Goal: Task Accomplishment & Management: Complete application form

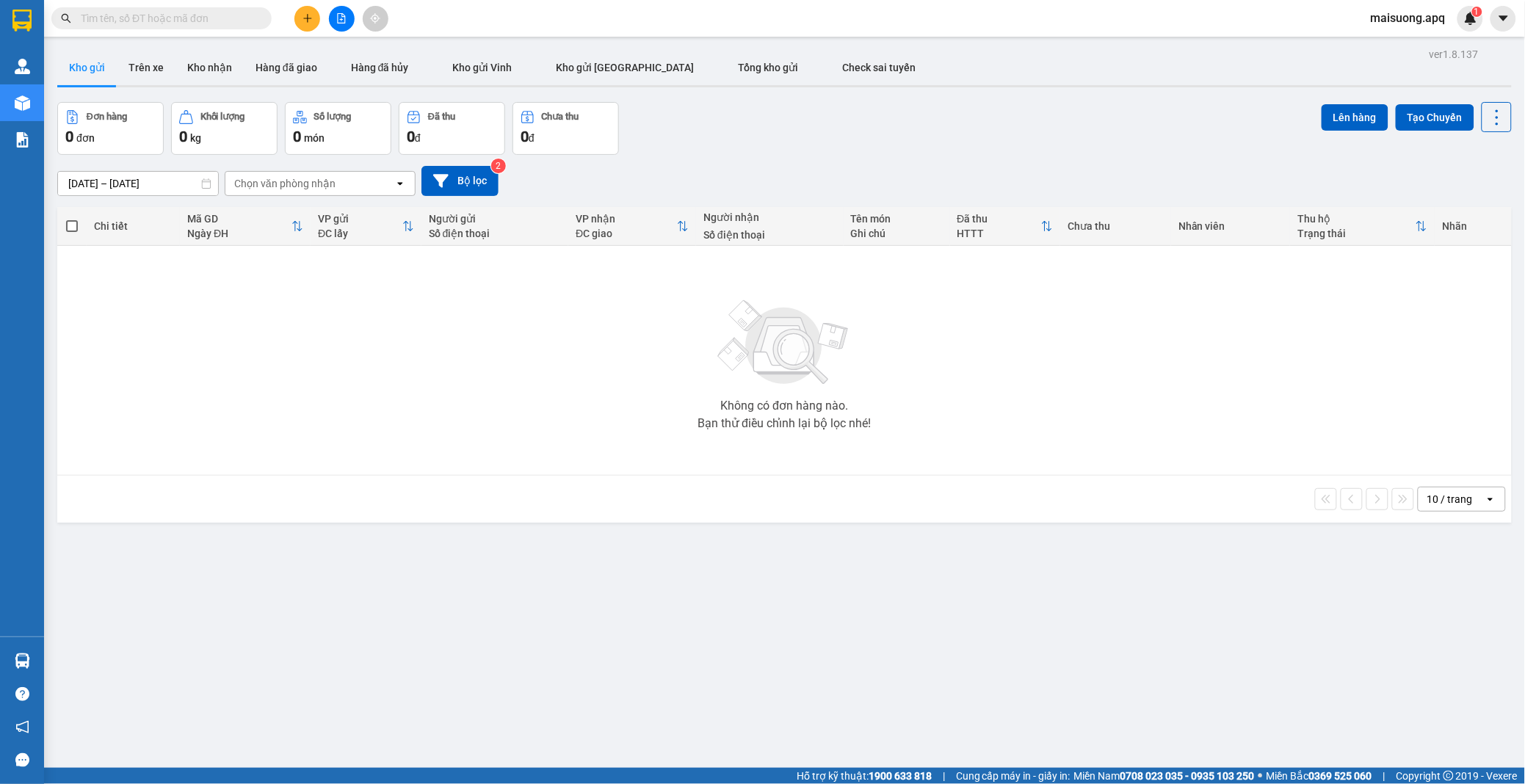
click at [304, 19] on icon "plus" at bounding box center [307, 18] width 8 height 1
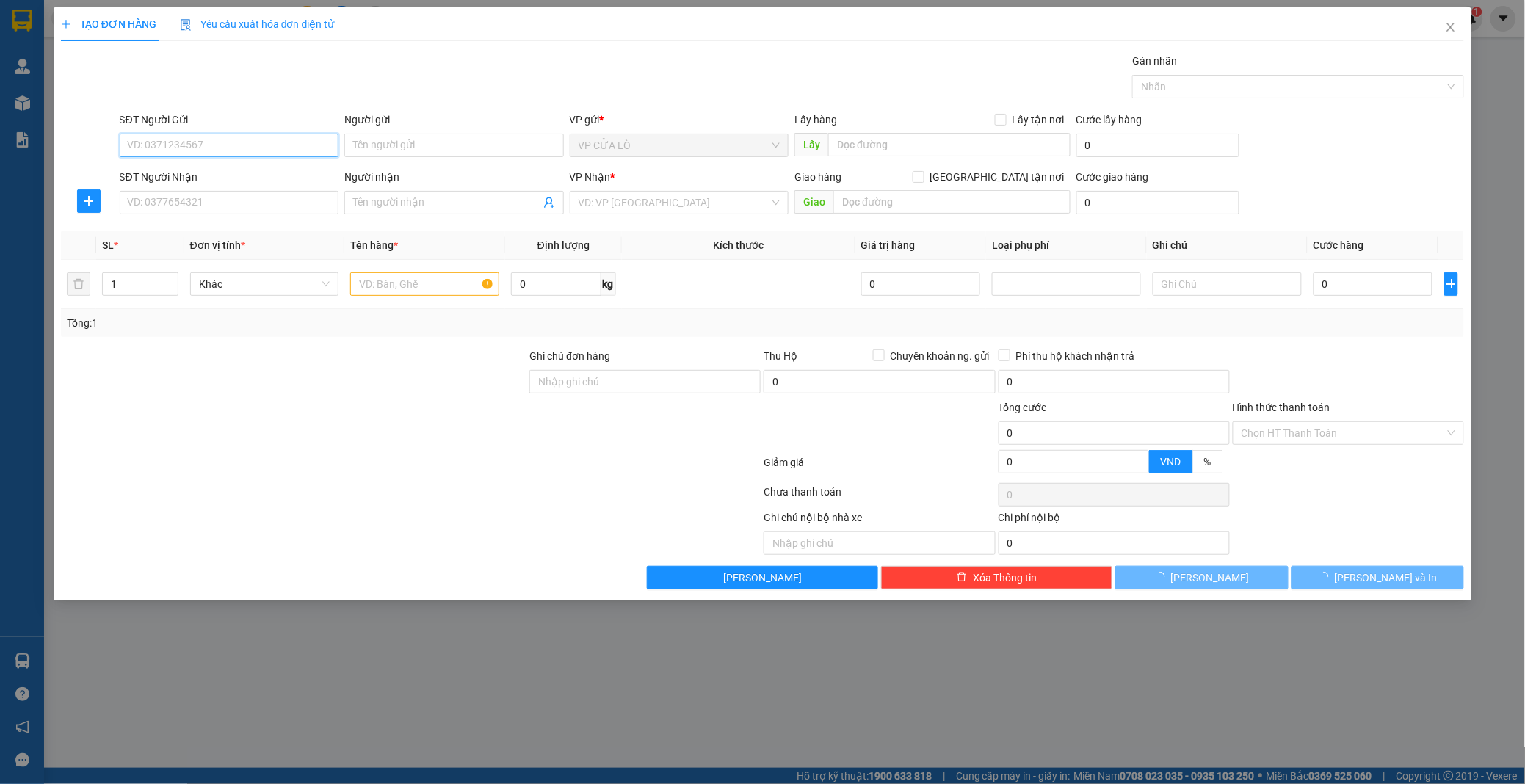
click at [274, 147] on input "SĐT Người Gửi" at bounding box center [229, 144] width 219 height 23
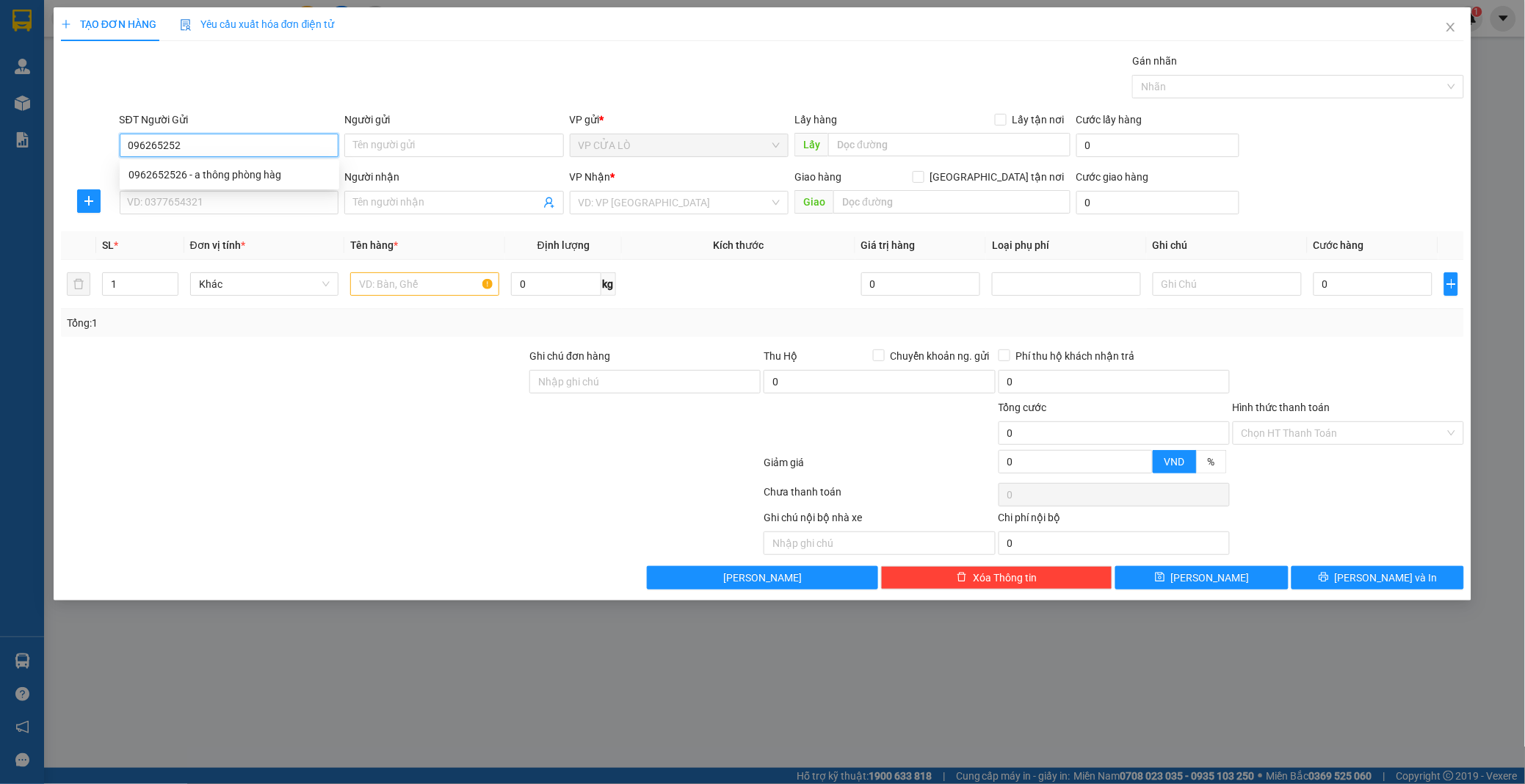
type input "0962652526"
click at [281, 178] on div "0962652526 - a thông phòng hàg" at bounding box center [229, 174] width 202 height 16
type input "a thông phòng hàg"
checkbox input "true"
type input "139 [PERSON_NAME]"
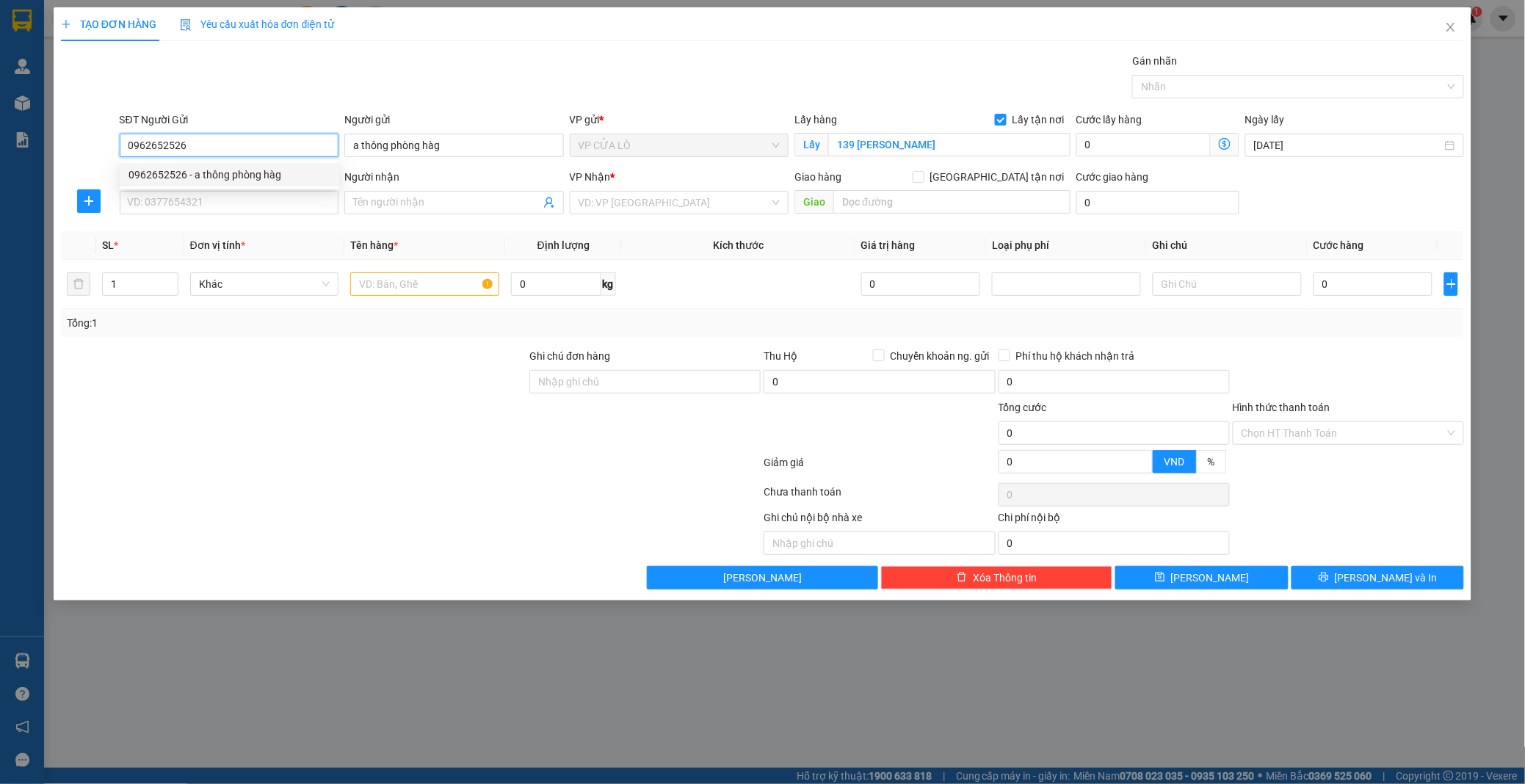
type input "20"
type input "0962652526"
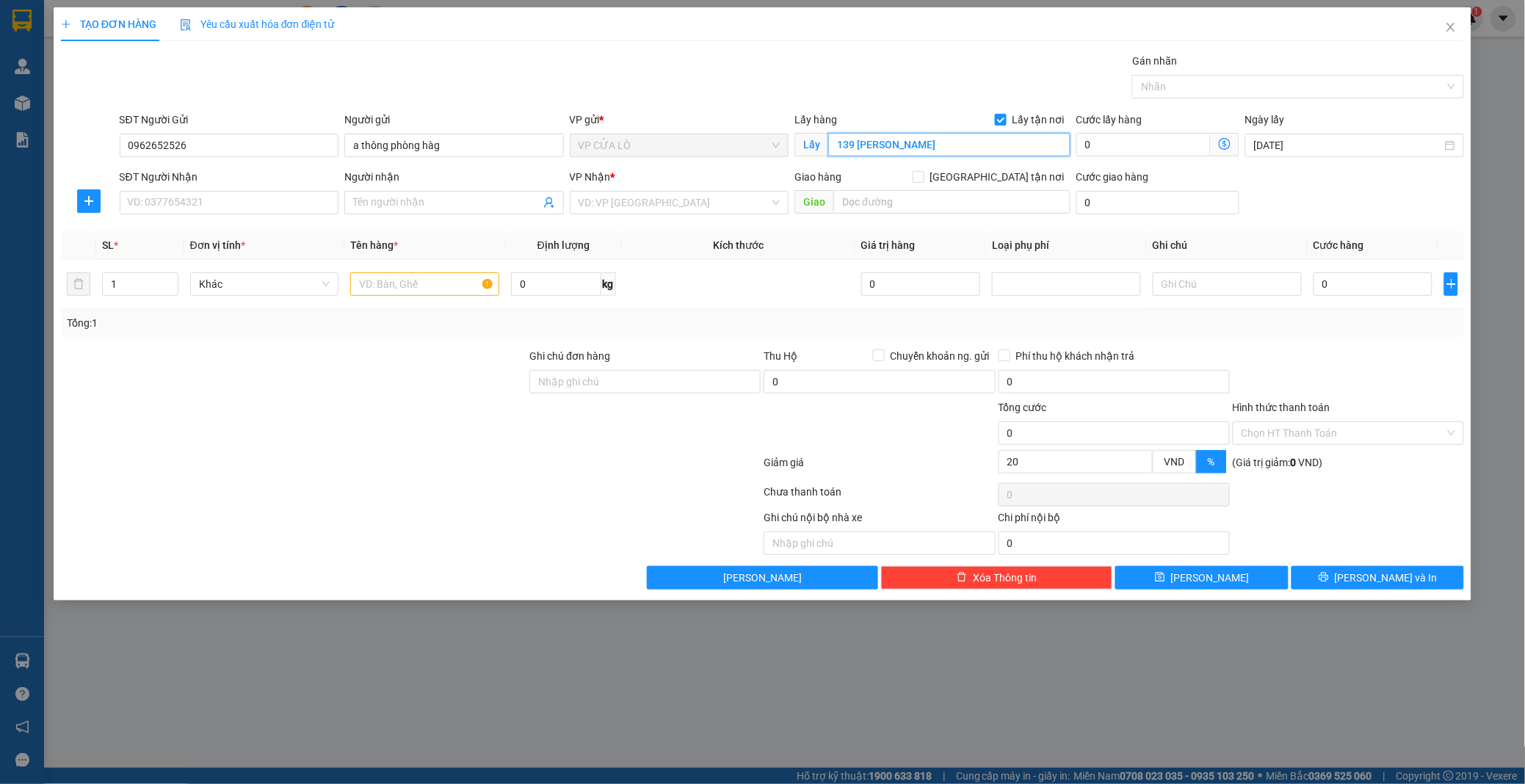
click at [918, 142] on input "139 [PERSON_NAME]" at bounding box center [949, 144] width 242 height 23
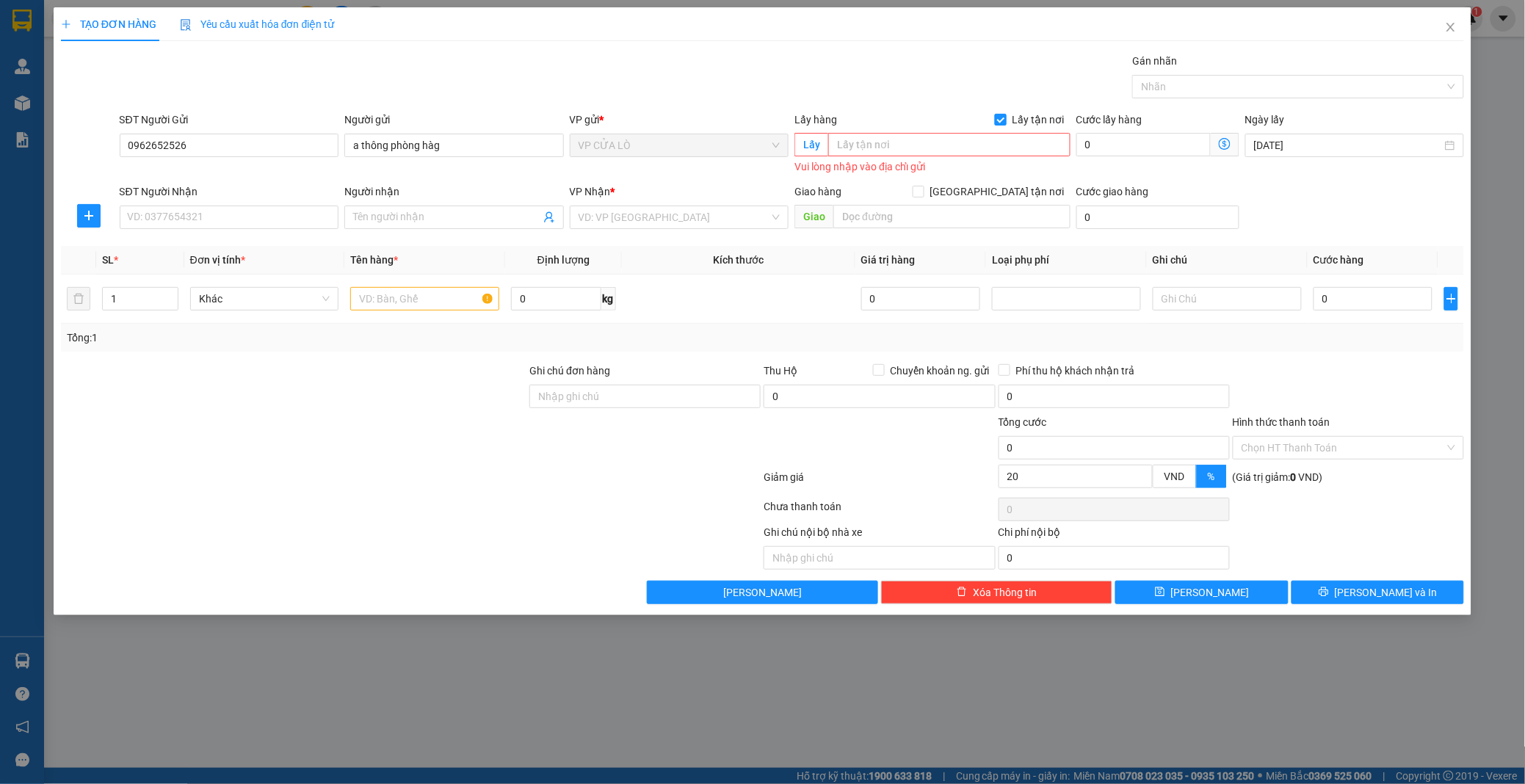
click at [1001, 120] on input "Lấy tận nơi" at bounding box center [1000, 118] width 10 height 10
checkbox input "false"
click at [236, 219] on input "SĐT Người Nhận" at bounding box center [229, 216] width 219 height 23
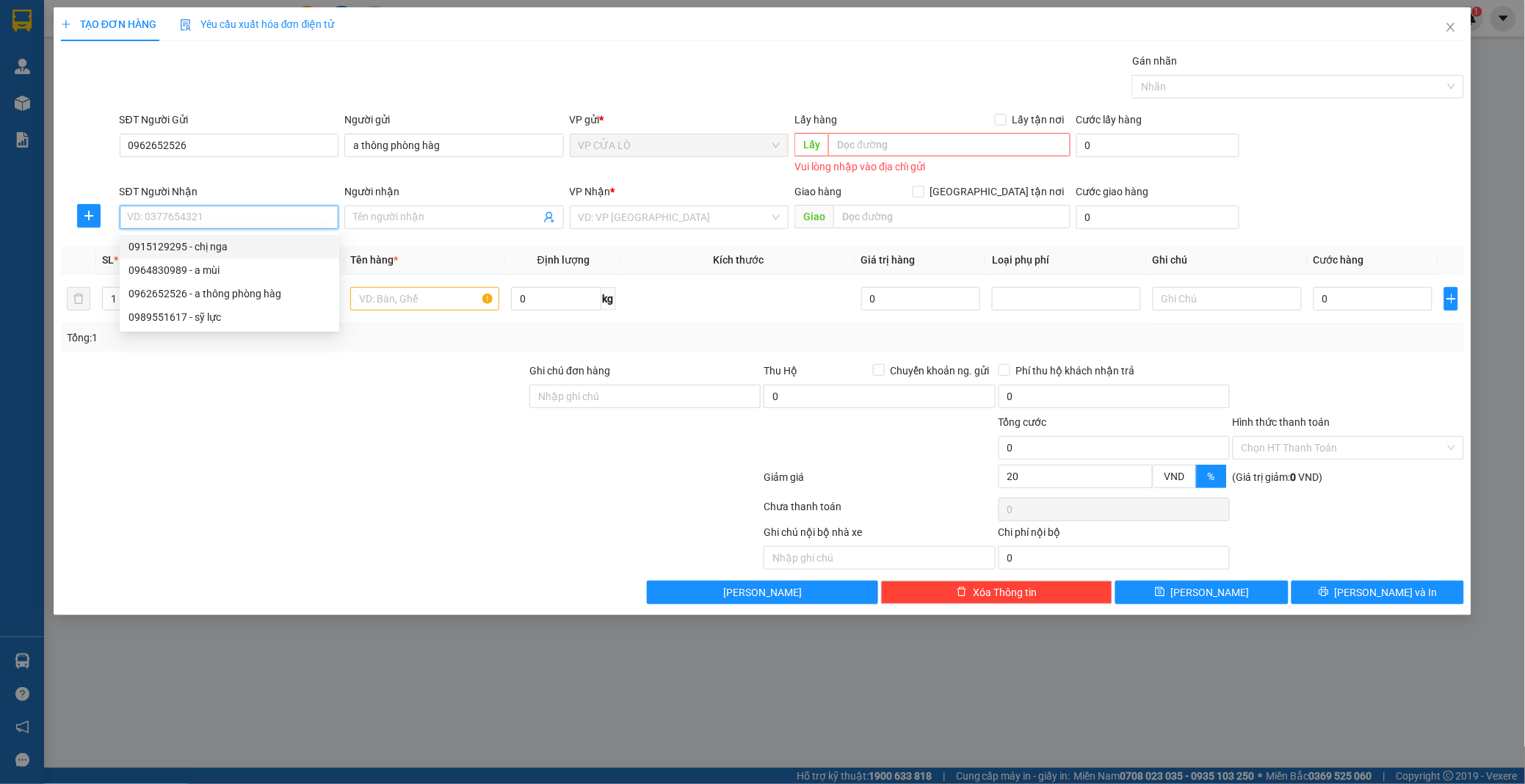
click at [211, 250] on div "0915129295 - chị nga" at bounding box center [229, 246] width 202 height 16
type input "0915129295"
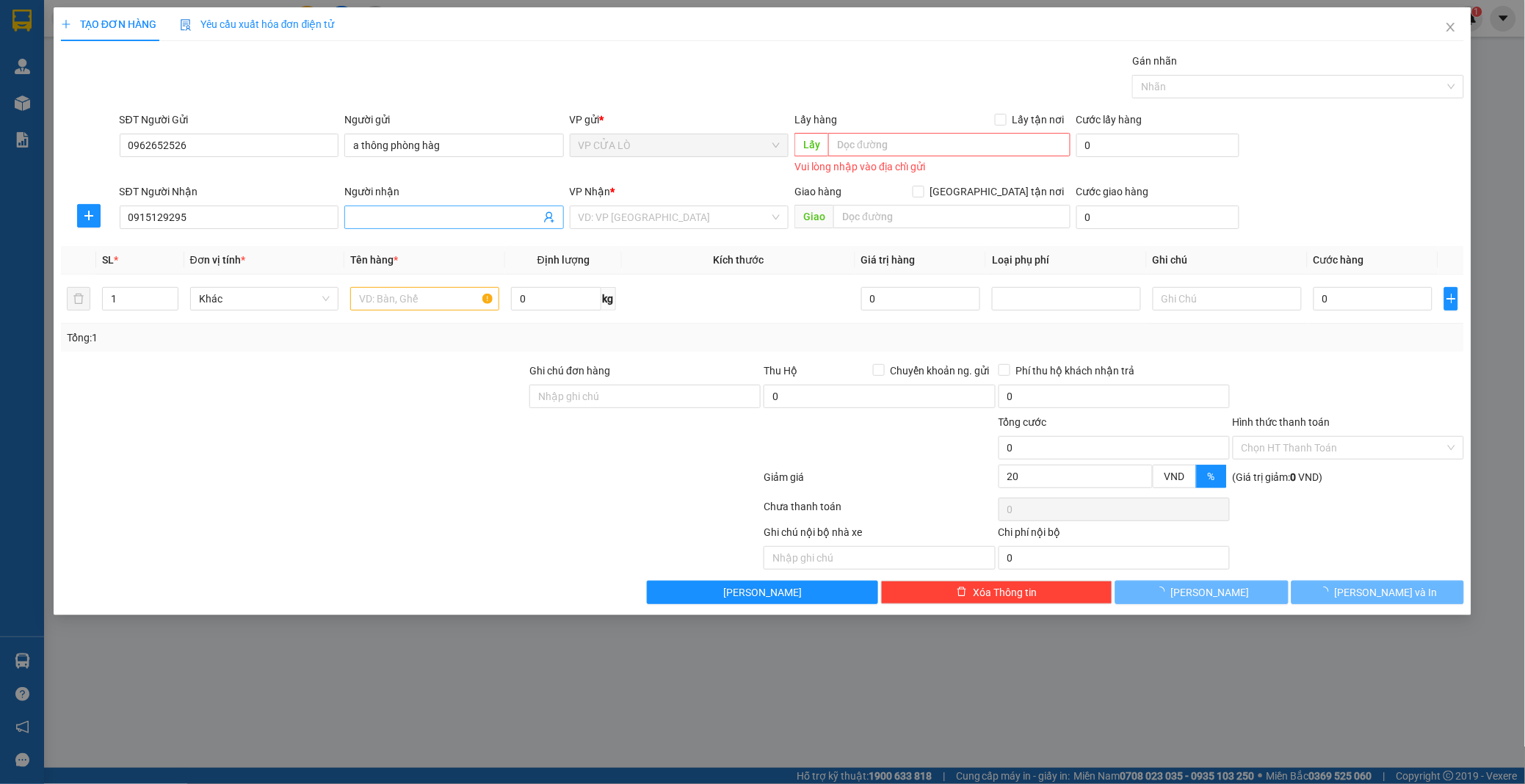
click at [427, 218] on input "Người nhận" at bounding box center [447, 216] width 187 height 16
type input "chị nga"
checkbox input "true"
type input "số 4 ngõ 395 cổ nhuế"
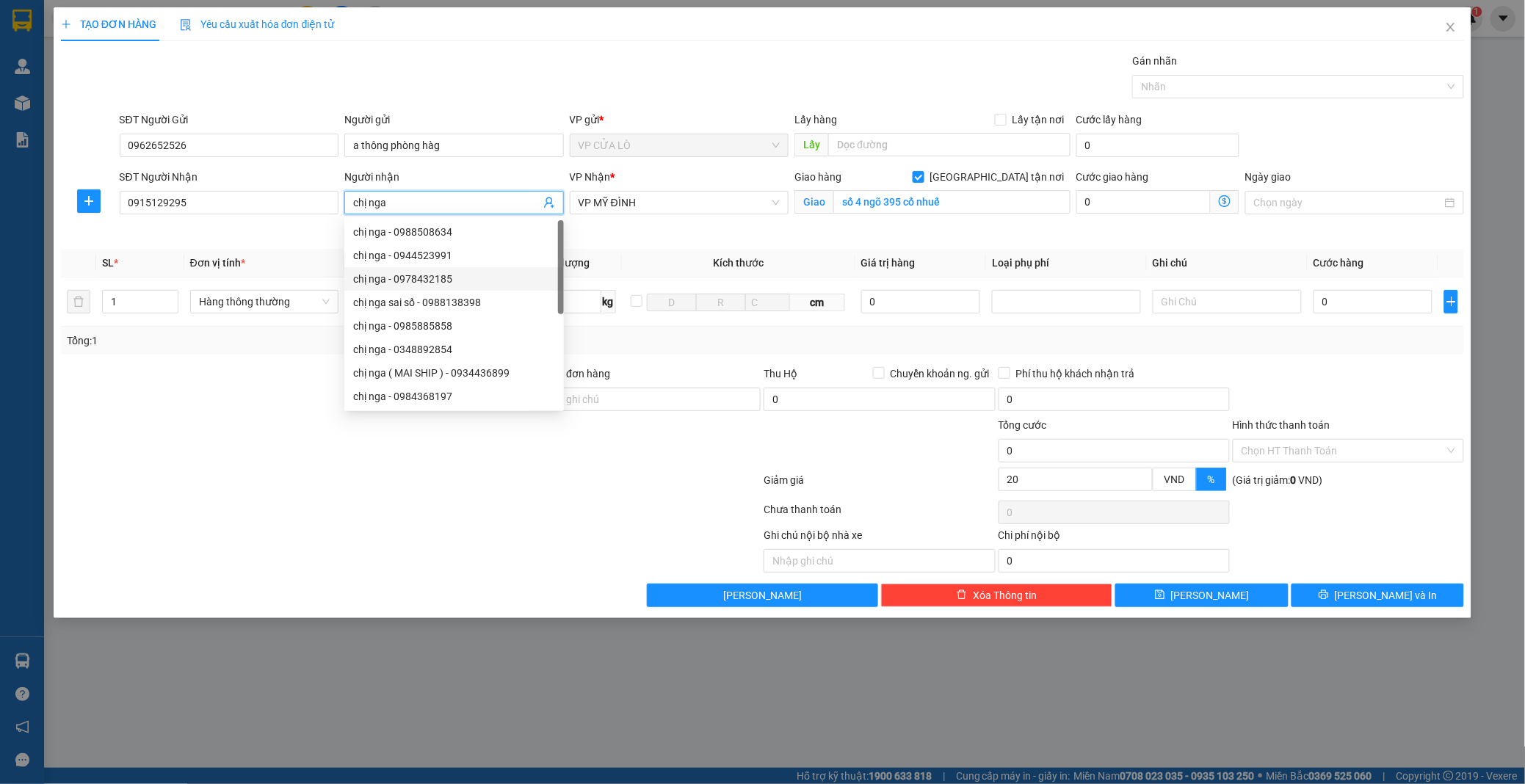
type input "chị nga"
click at [486, 532] on div at bounding box center [616, 549] width 293 height 46
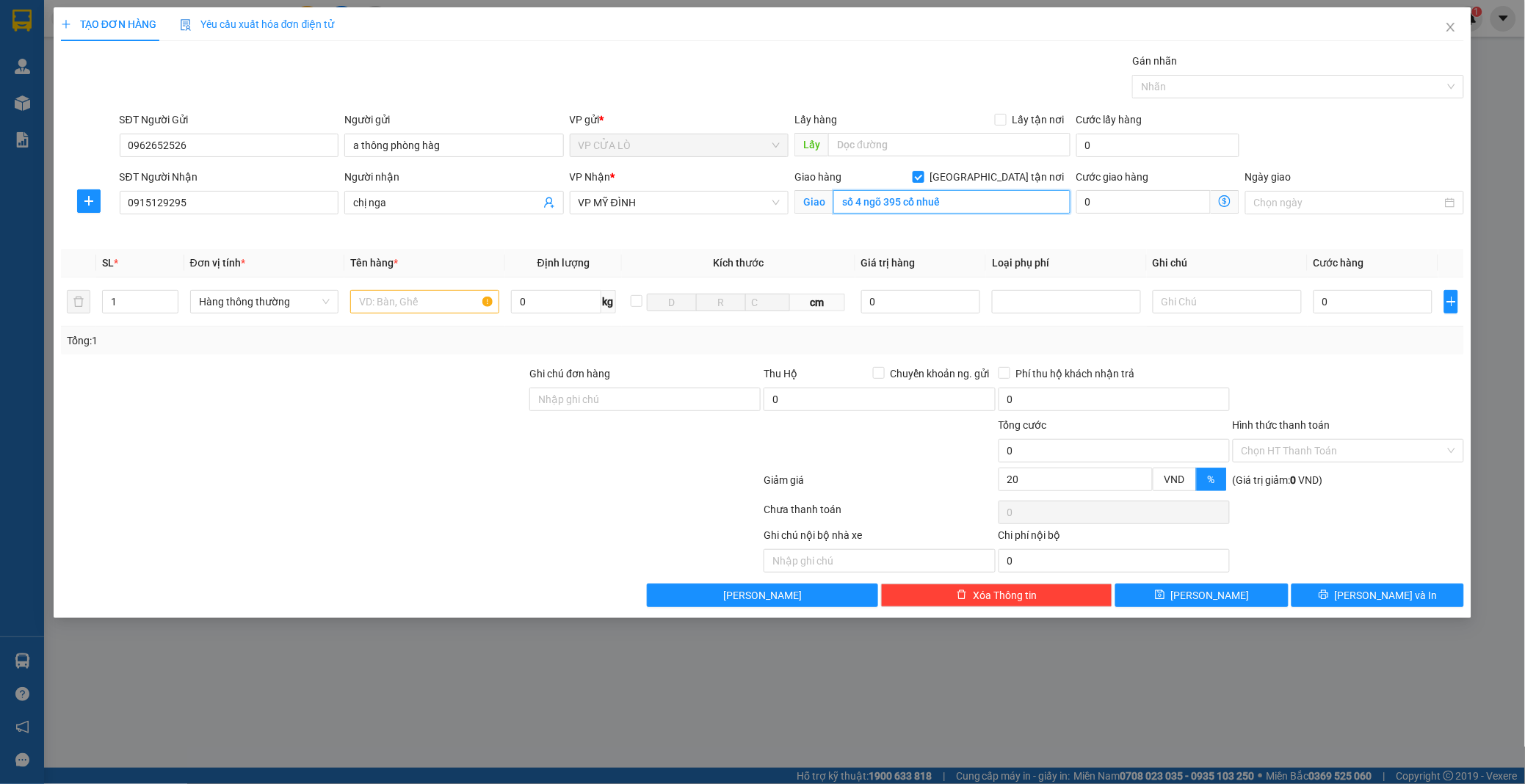
click at [977, 200] on input "số 4 ngõ 395 cổ nhuế" at bounding box center [952, 201] width 237 height 23
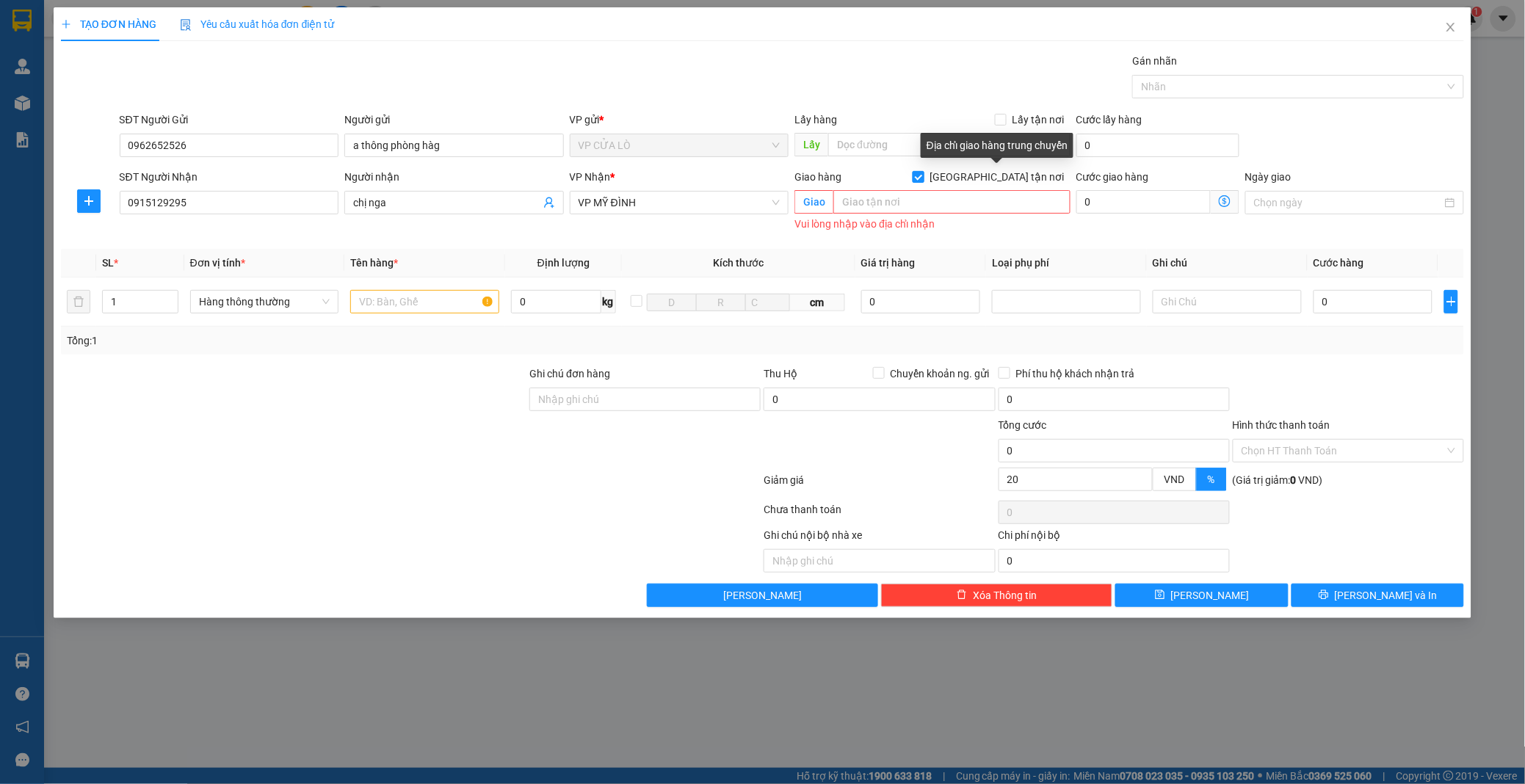
click at [923, 178] on input "[GEOGRAPHIC_DATA] tận nơi" at bounding box center [918, 175] width 10 height 10
checkbox input "false"
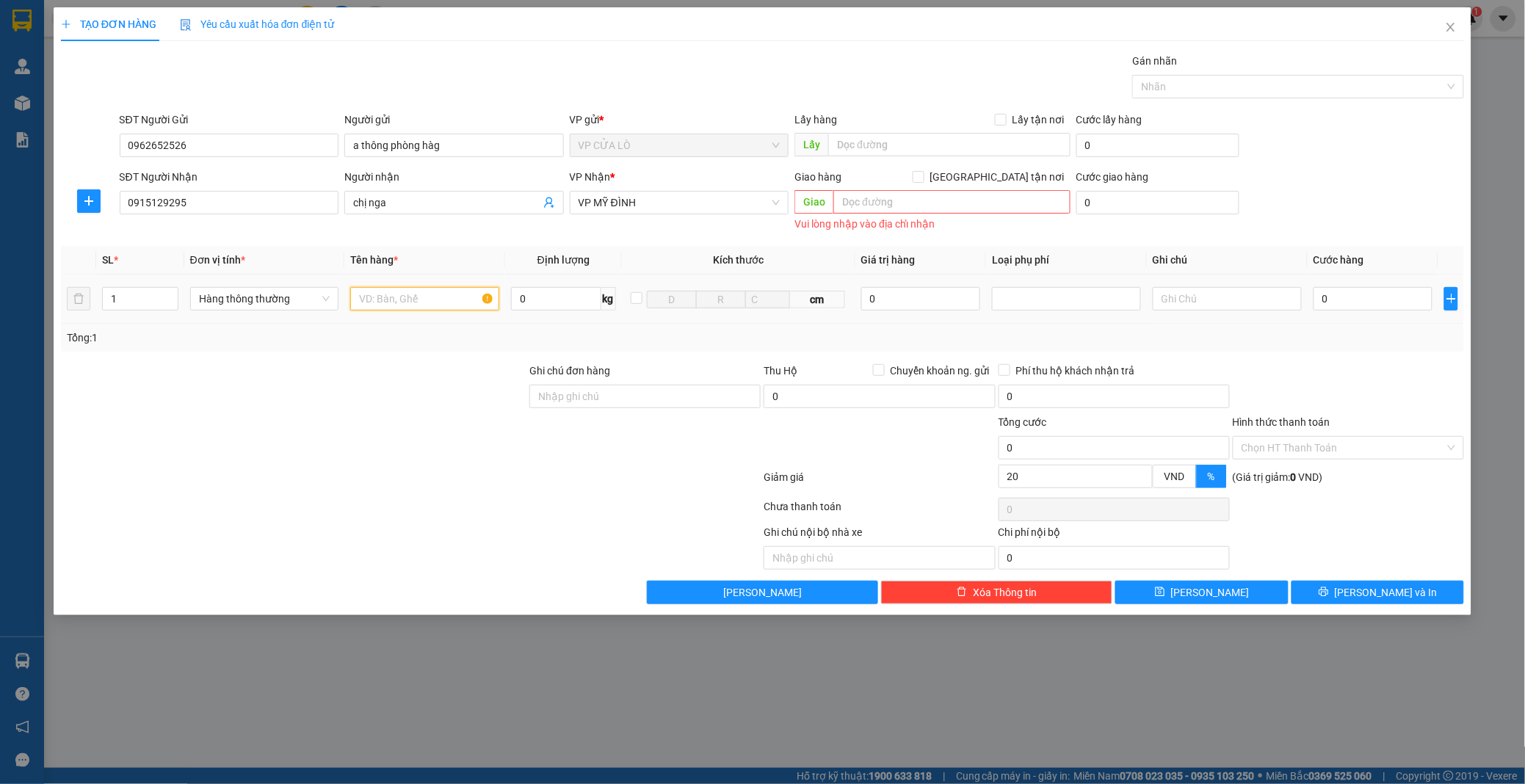
click at [409, 289] on input "text" at bounding box center [425, 298] width 149 height 23
type input "hải sản"
click at [1400, 295] on input "0" at bounding box center [1374, 298] width 119 height 23
type input "4"
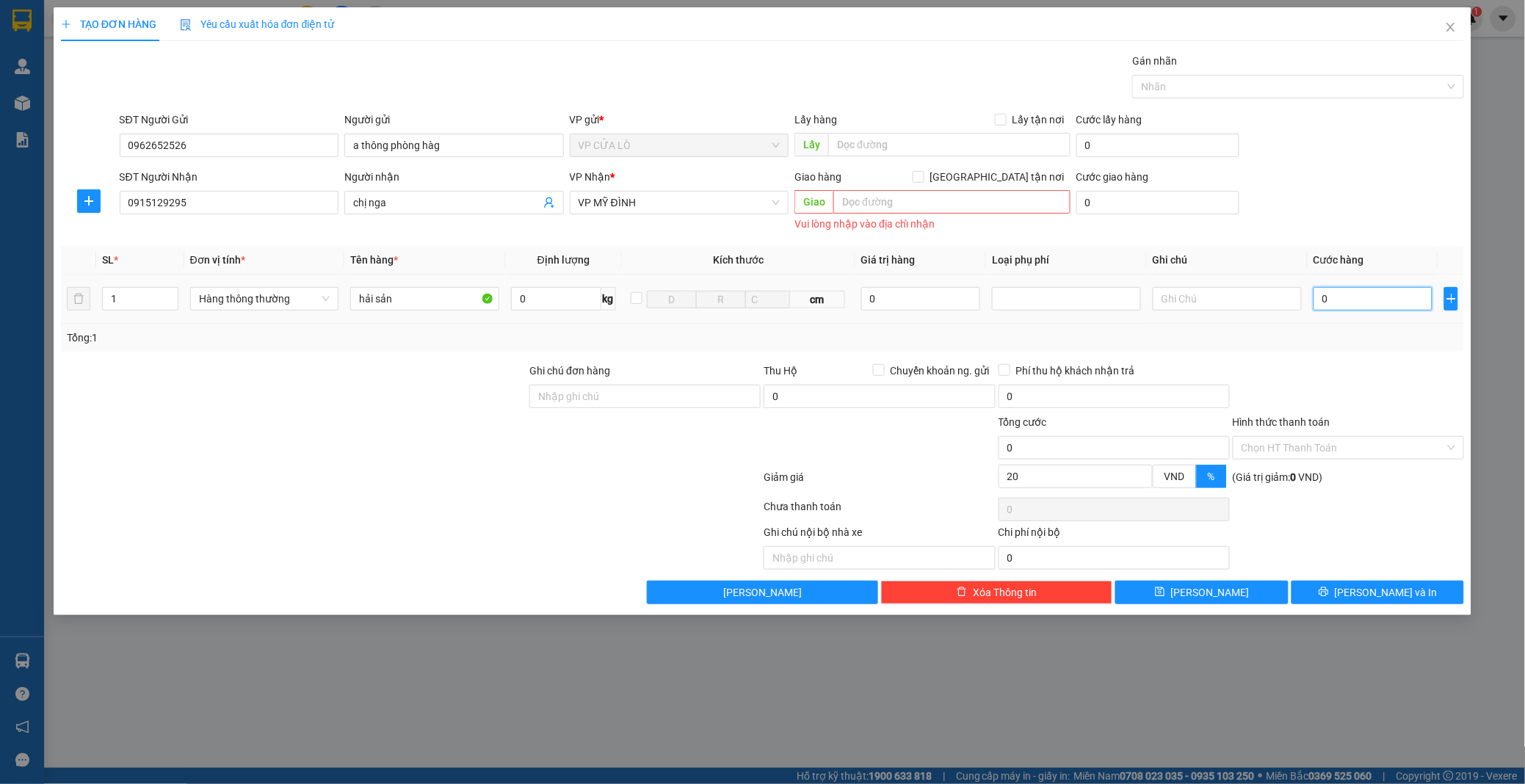
type input "4"
type input "40"
type input "400"
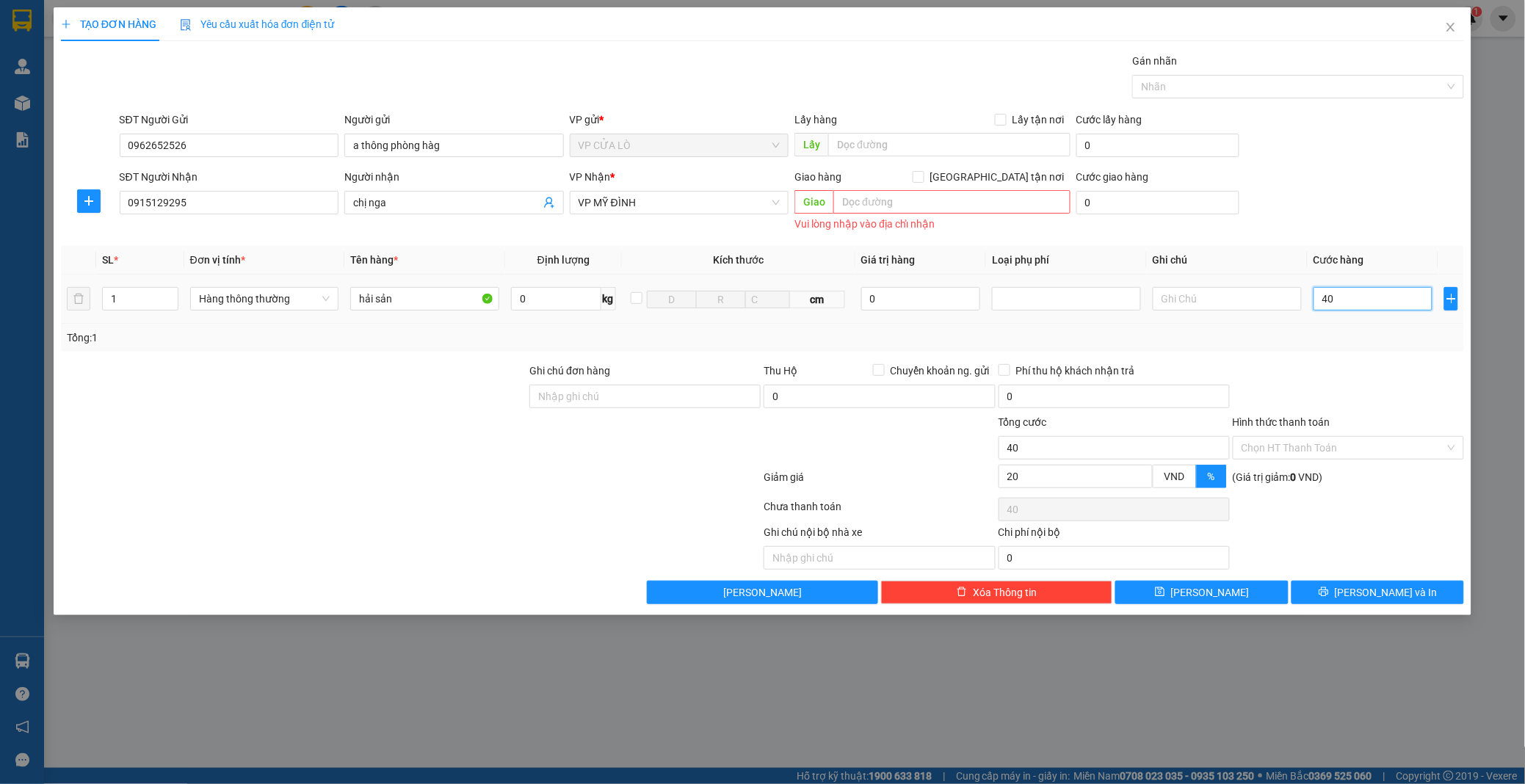
type input "400"
type input "4.000"
type input "3.000"
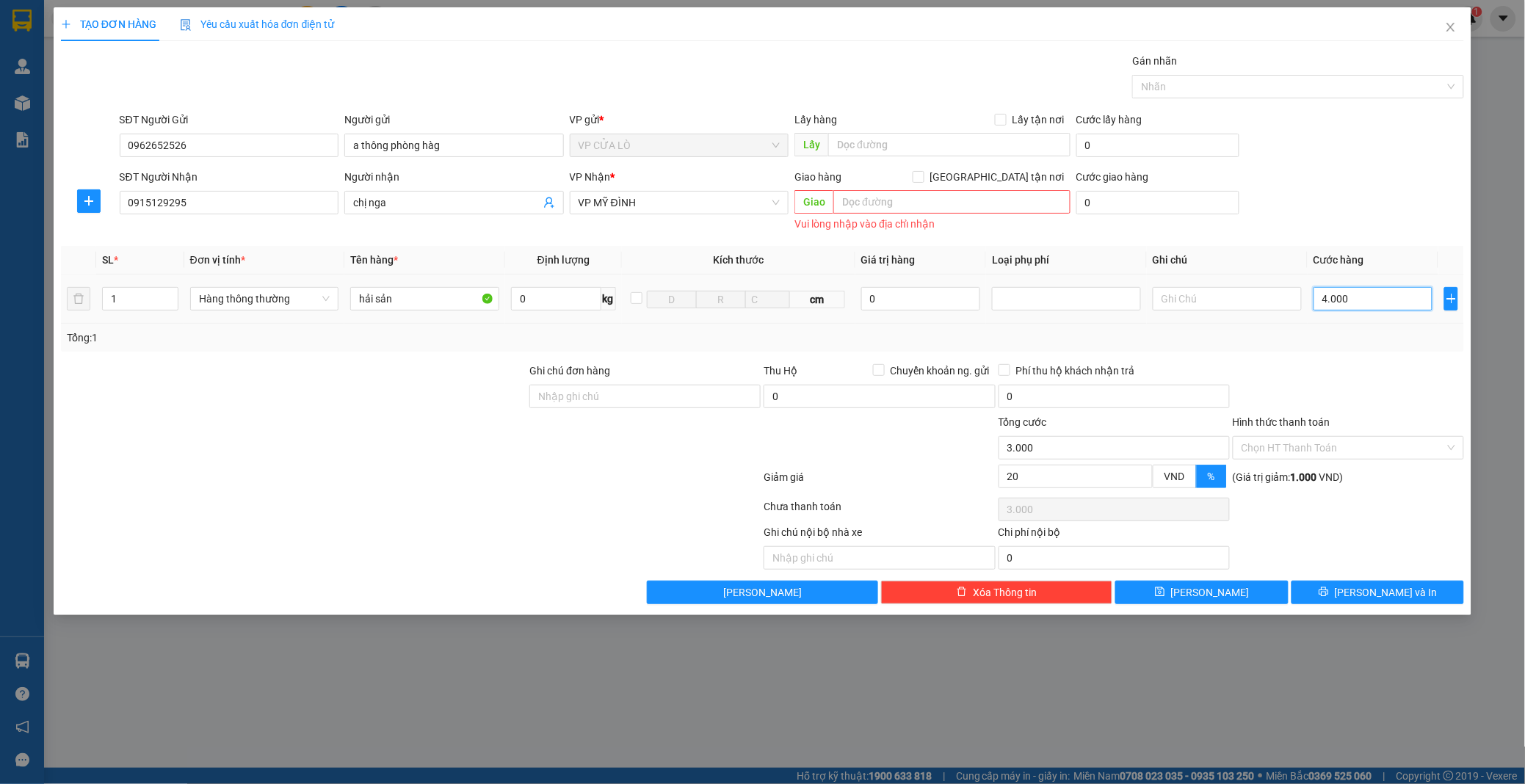
type input "40.000"
type input "32.000"
type input "40.000"
click at [1381, 595] on span "[PERSON_NAME] và In" at bounding box center [1386, 592] width 103 height 16
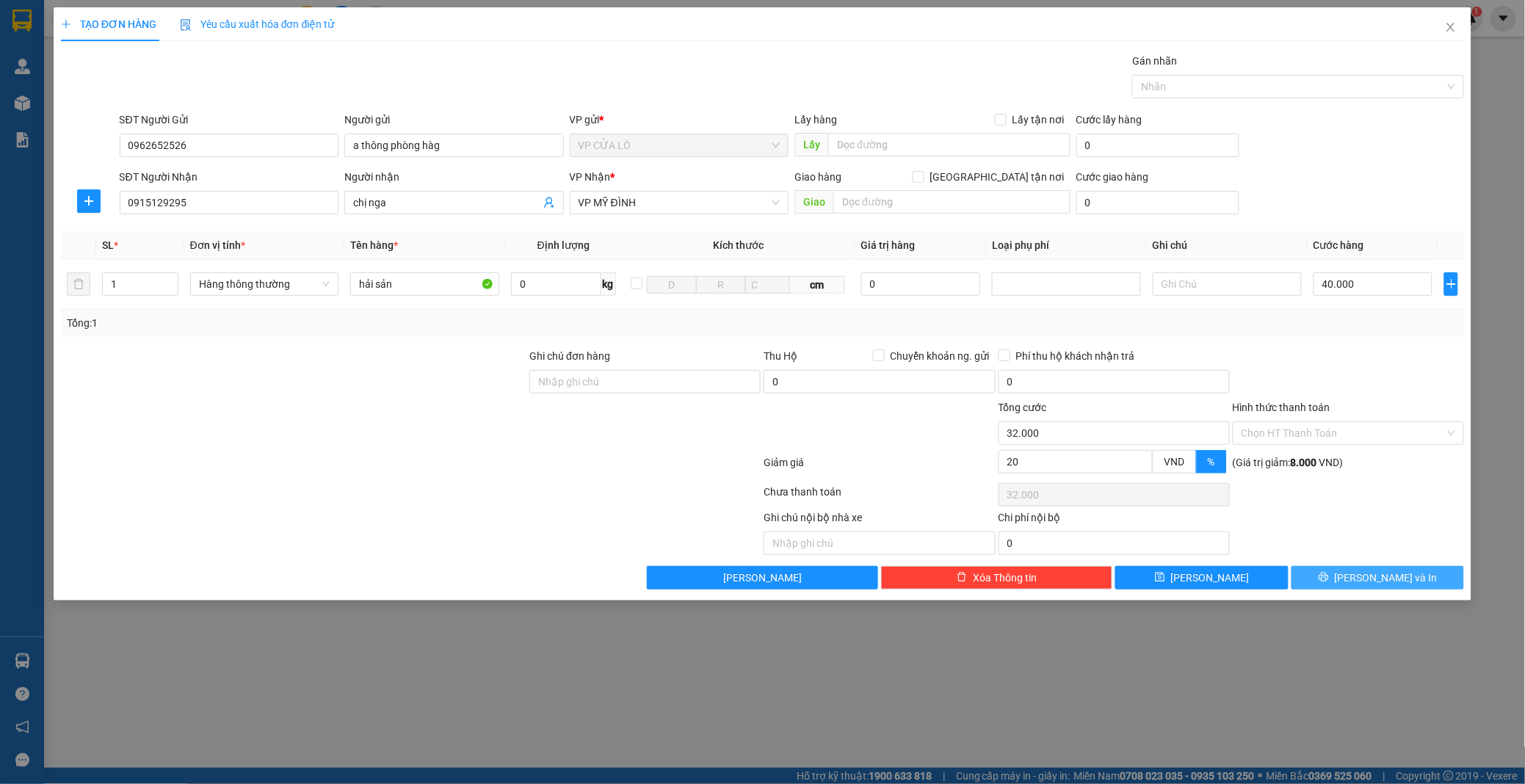
click at [1329, 574] on icon "printer" at bounding box center [1324, 576] width 10 height 10
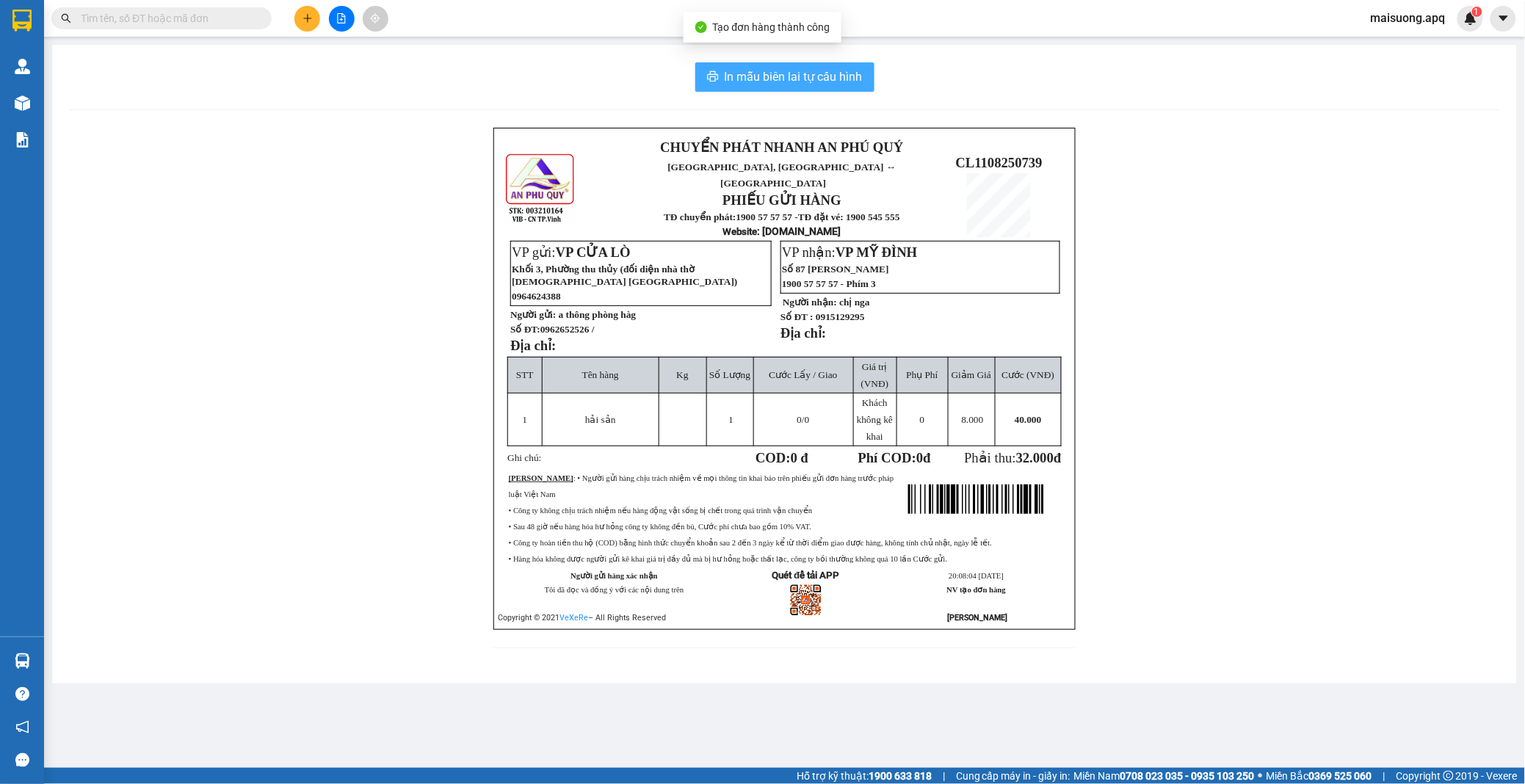
click at [816, 69] on span "In mẫu biên lai tự cấu hình" at bounding box center [794, 76] width 138 height 19
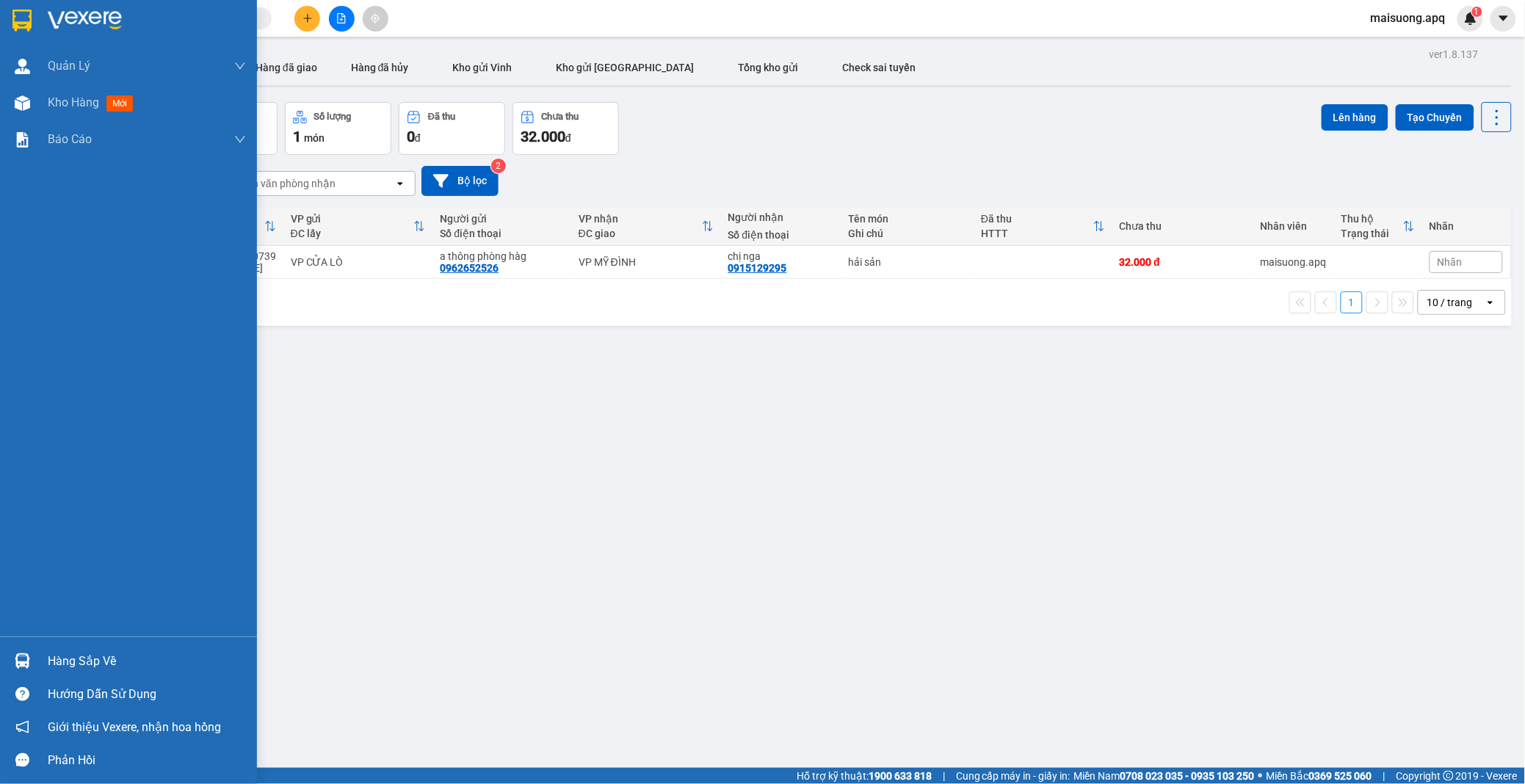
click at [21, 661] on img at bounding box center [22, 661] width 16 height 16
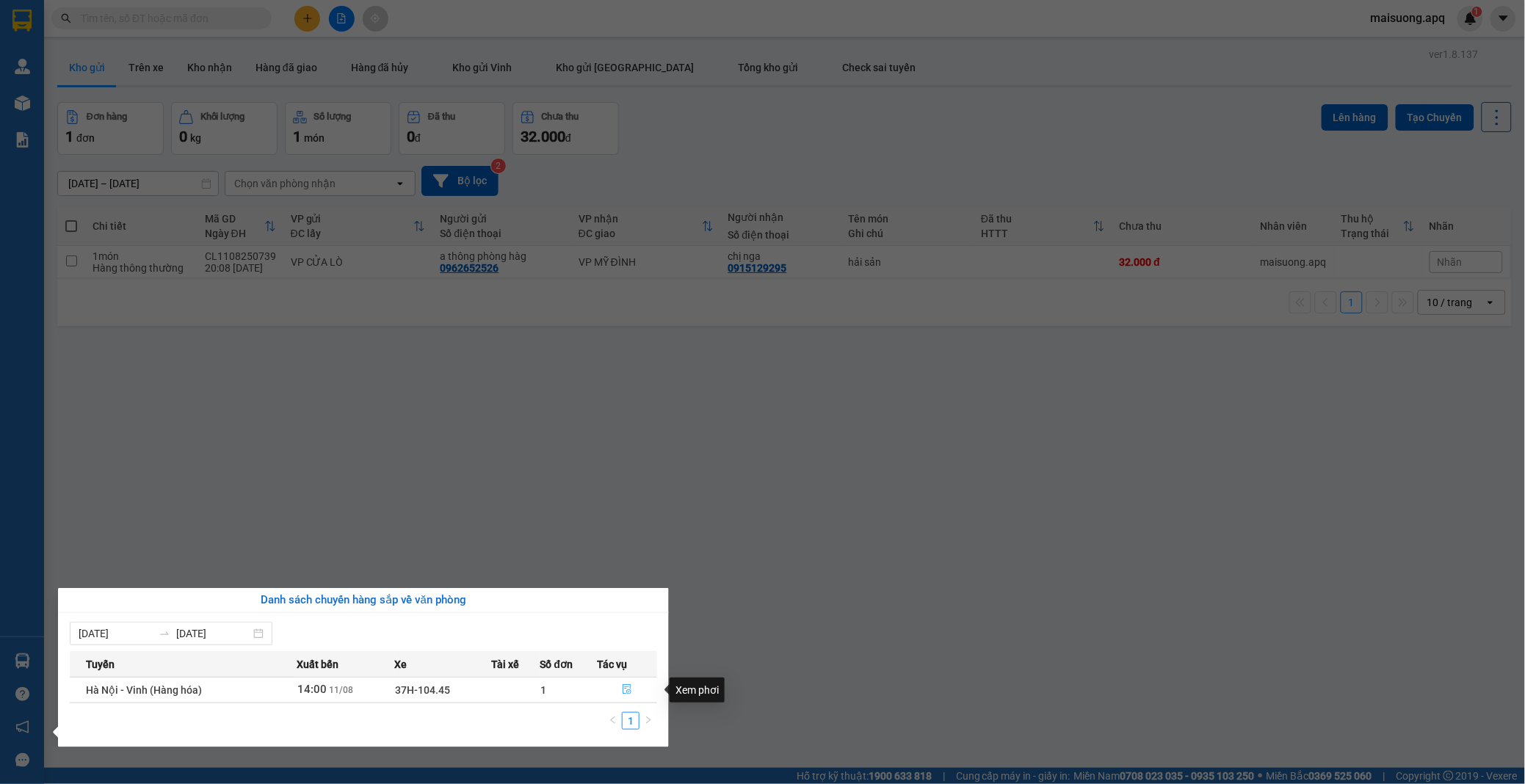
click at [628, 691] on icon "file-done" at bounding box center [627, 689] width 8 height 10
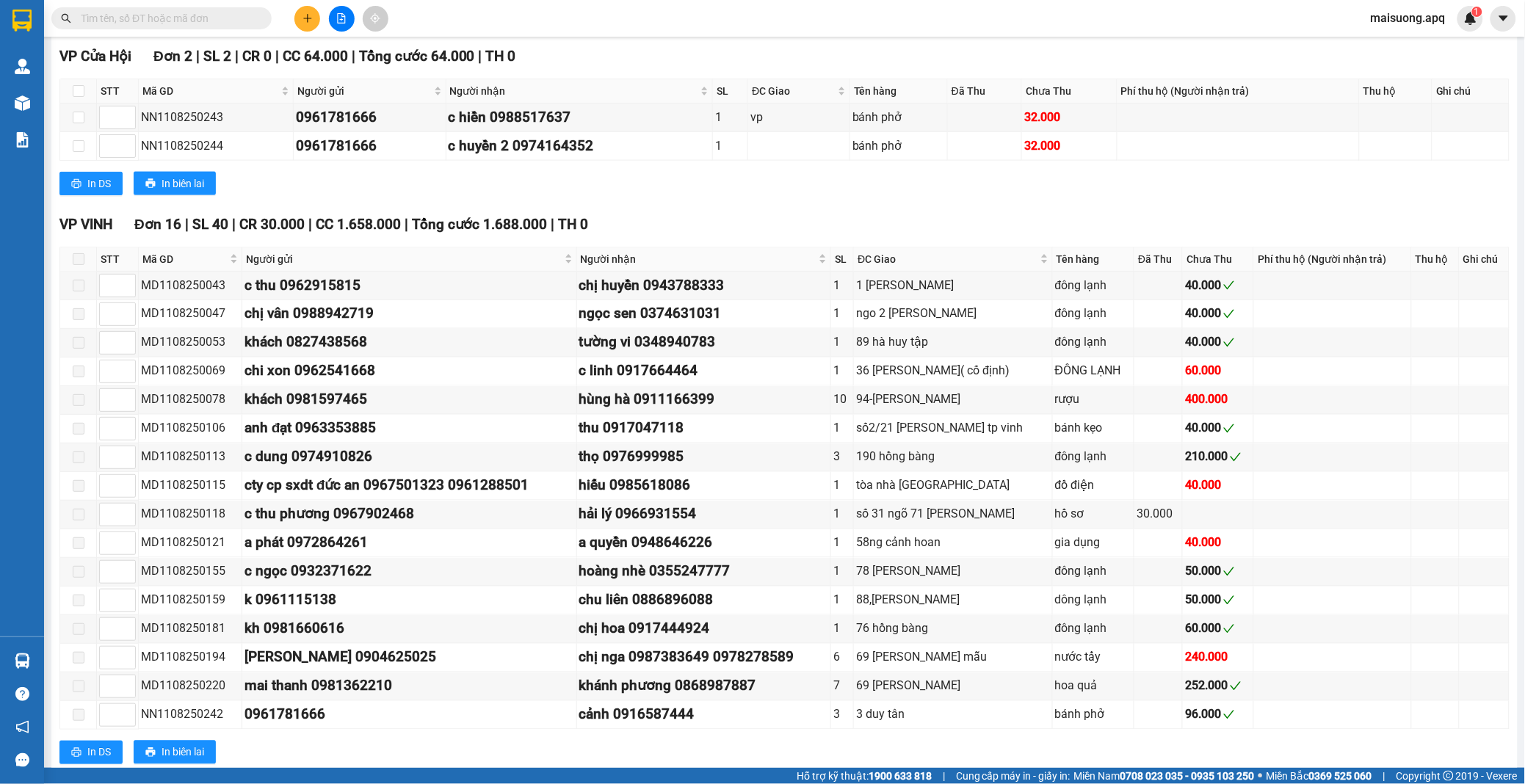
scroll to position [848, 0]
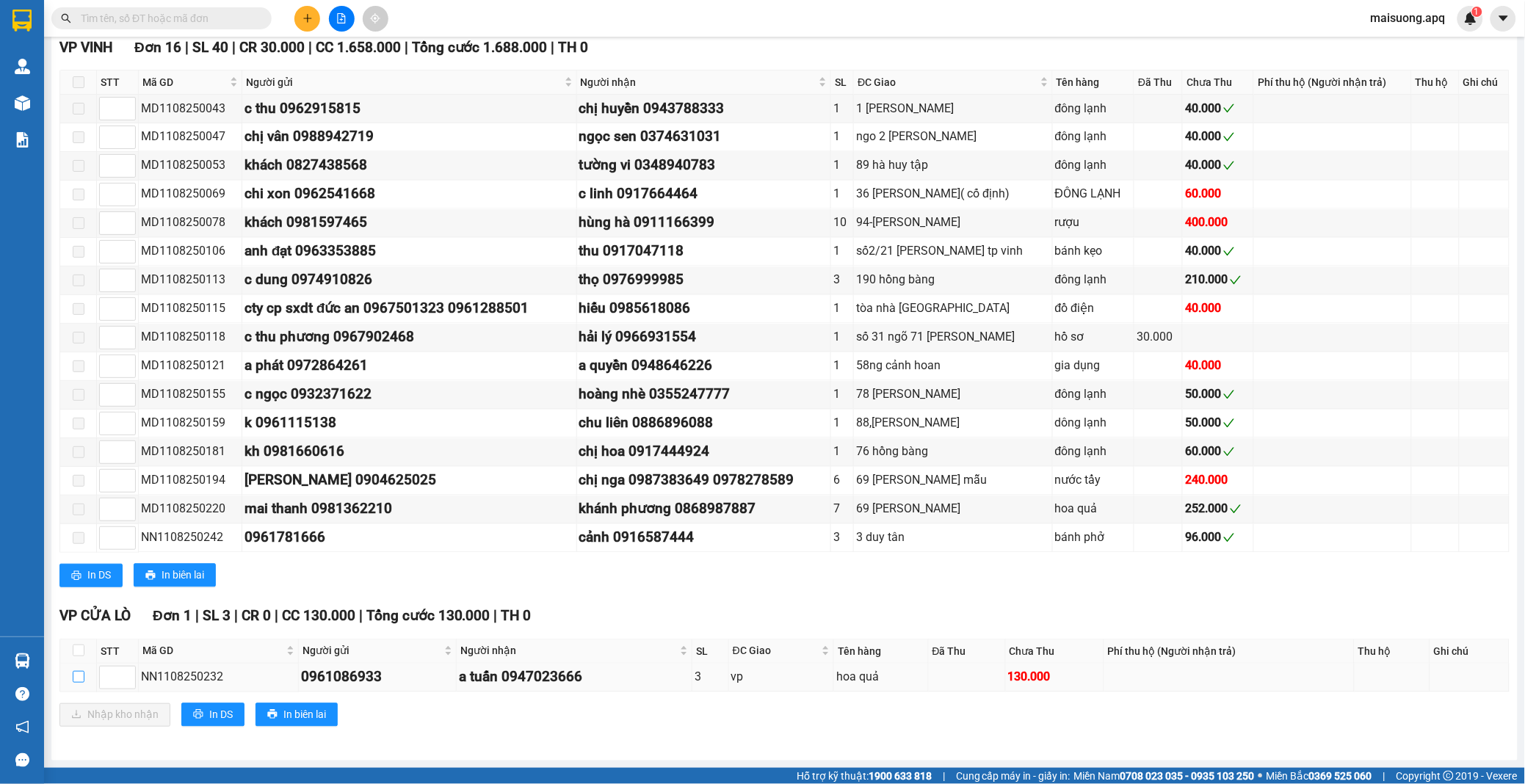
click at [82, 680] on input "checkbox" at bounding box center [78, 677] width 12 height 12
checkbox input "true"
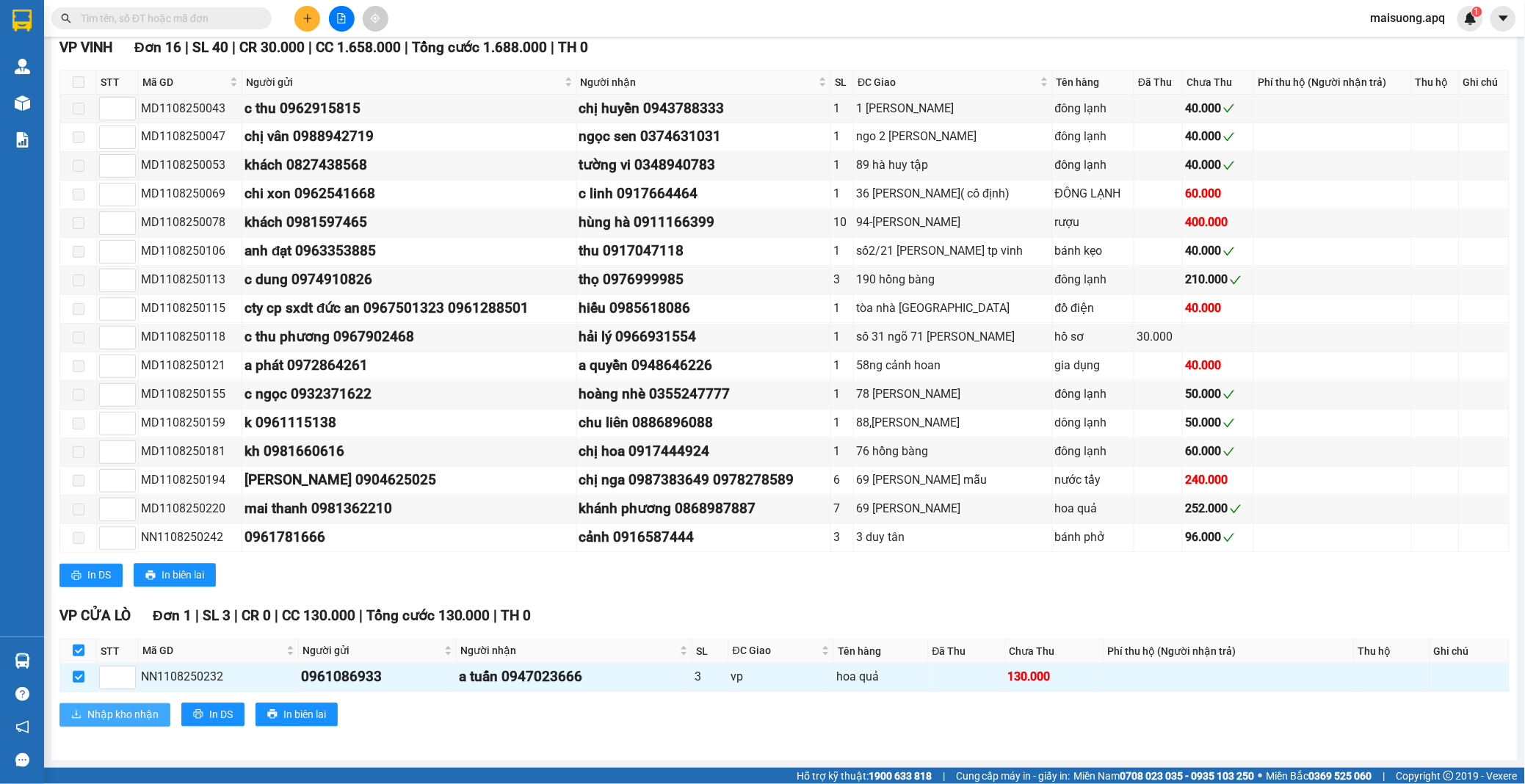
click at [147, 720] on span "Nhập kho nhận" at bounding box center [123, 714] width 71 height 16
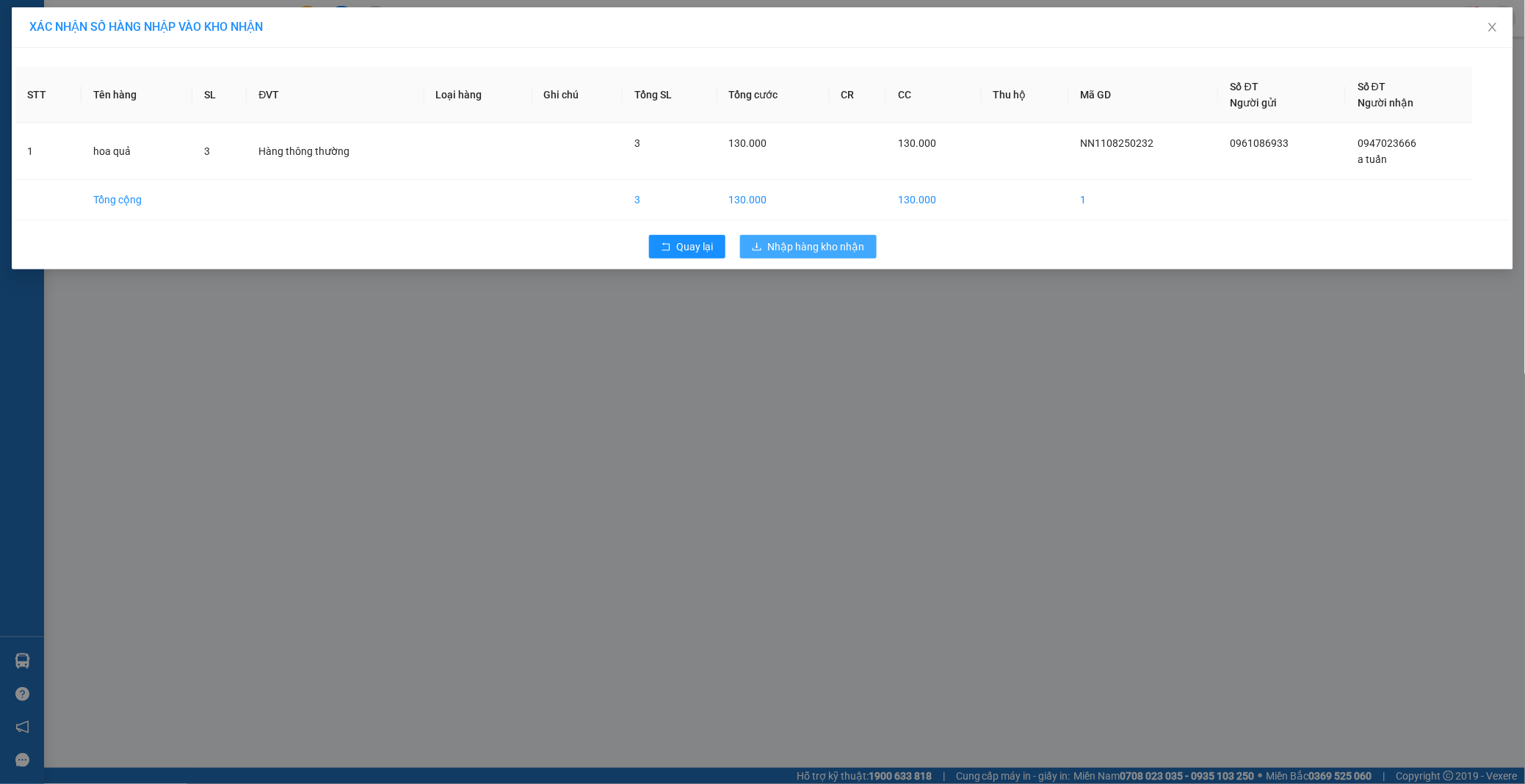
click at [835, 245] on span "Nhập hàng kho nhận" at bounding box center [817, 246] width 97 height 16
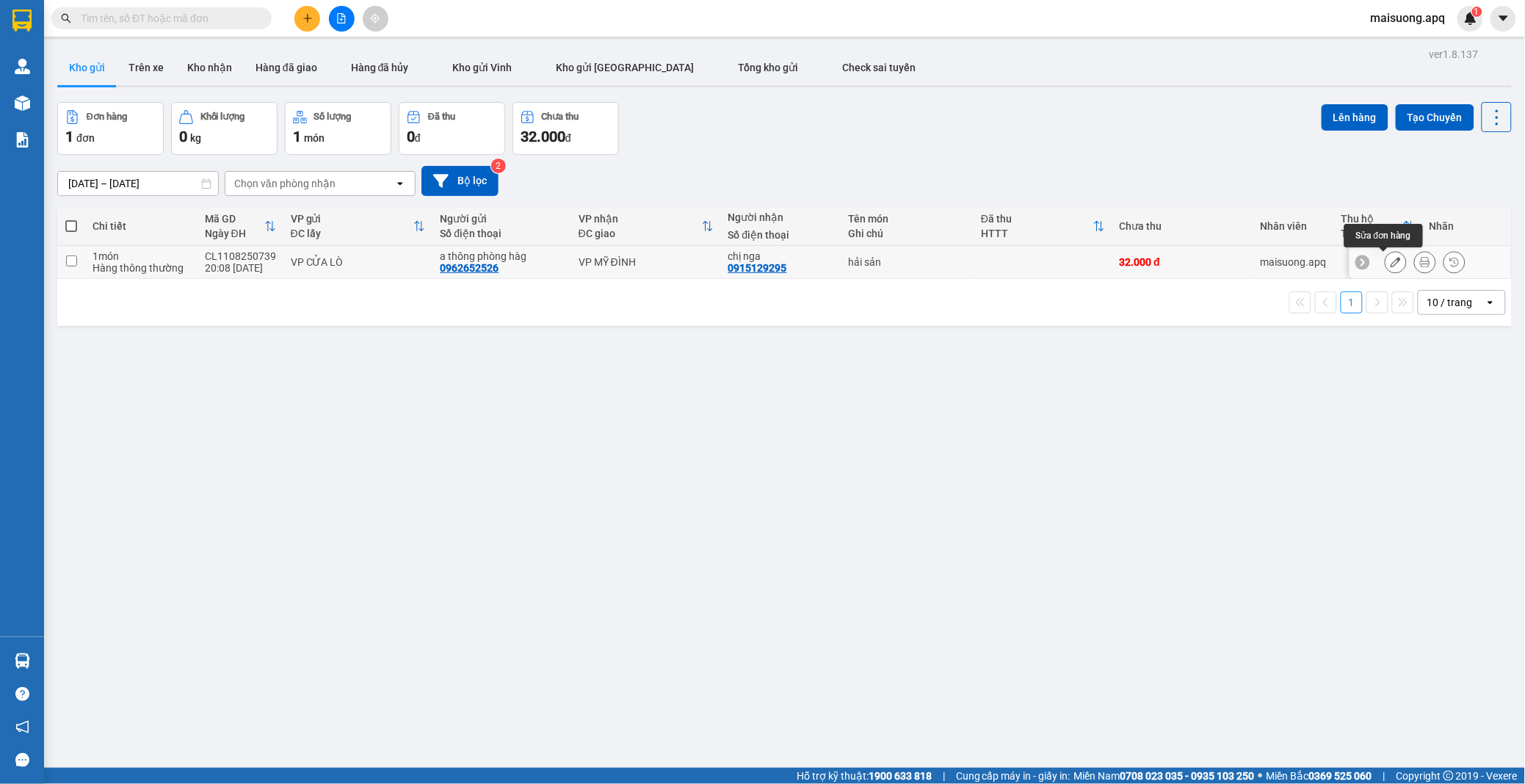
click at [1386, 260] on button at bounding box center [1396, 263] width 21 height 26
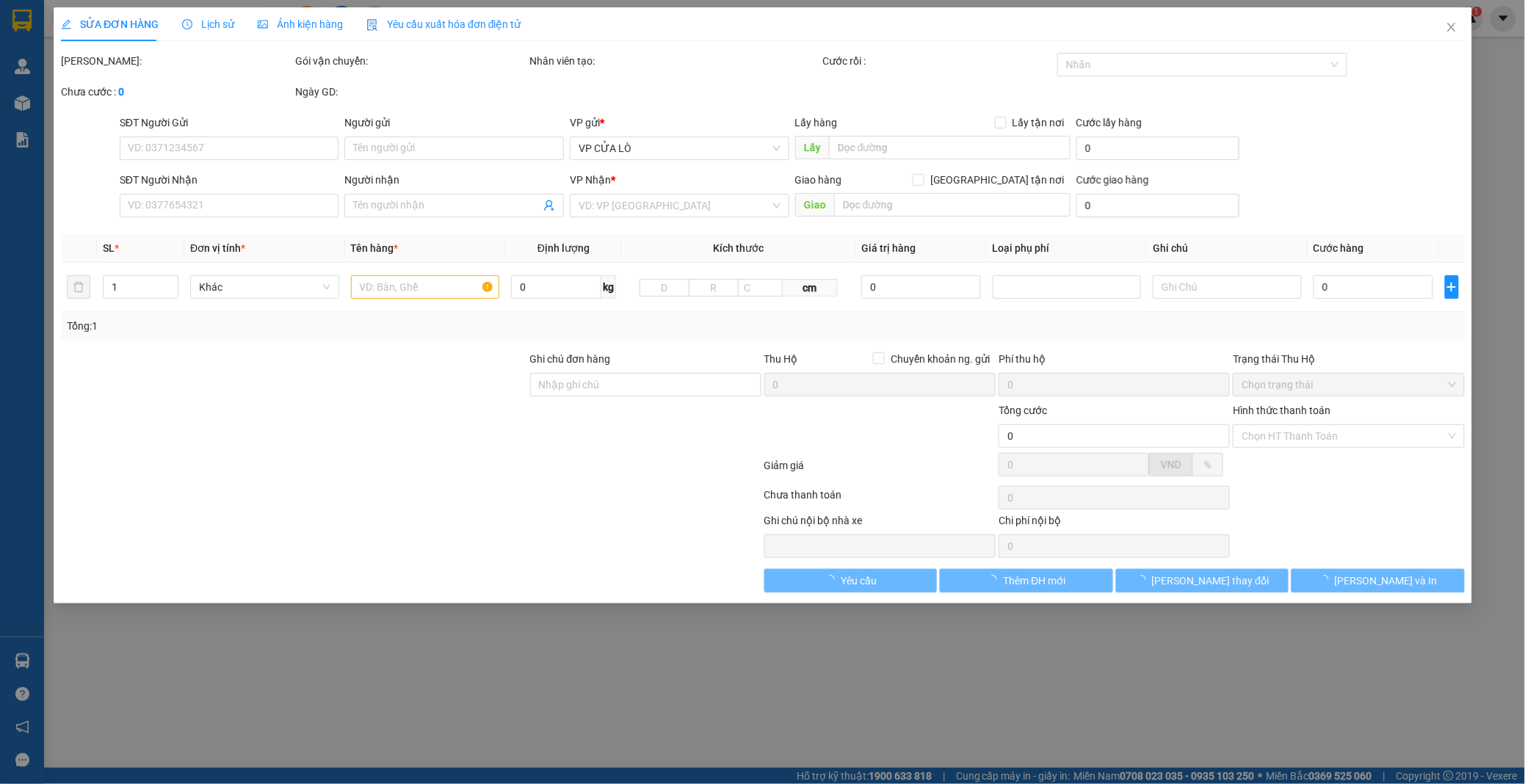
type input "0962652526"
type input "a thông phòng hàg"
type input "0915129295"
type input "chị nga"
type input "32.000"
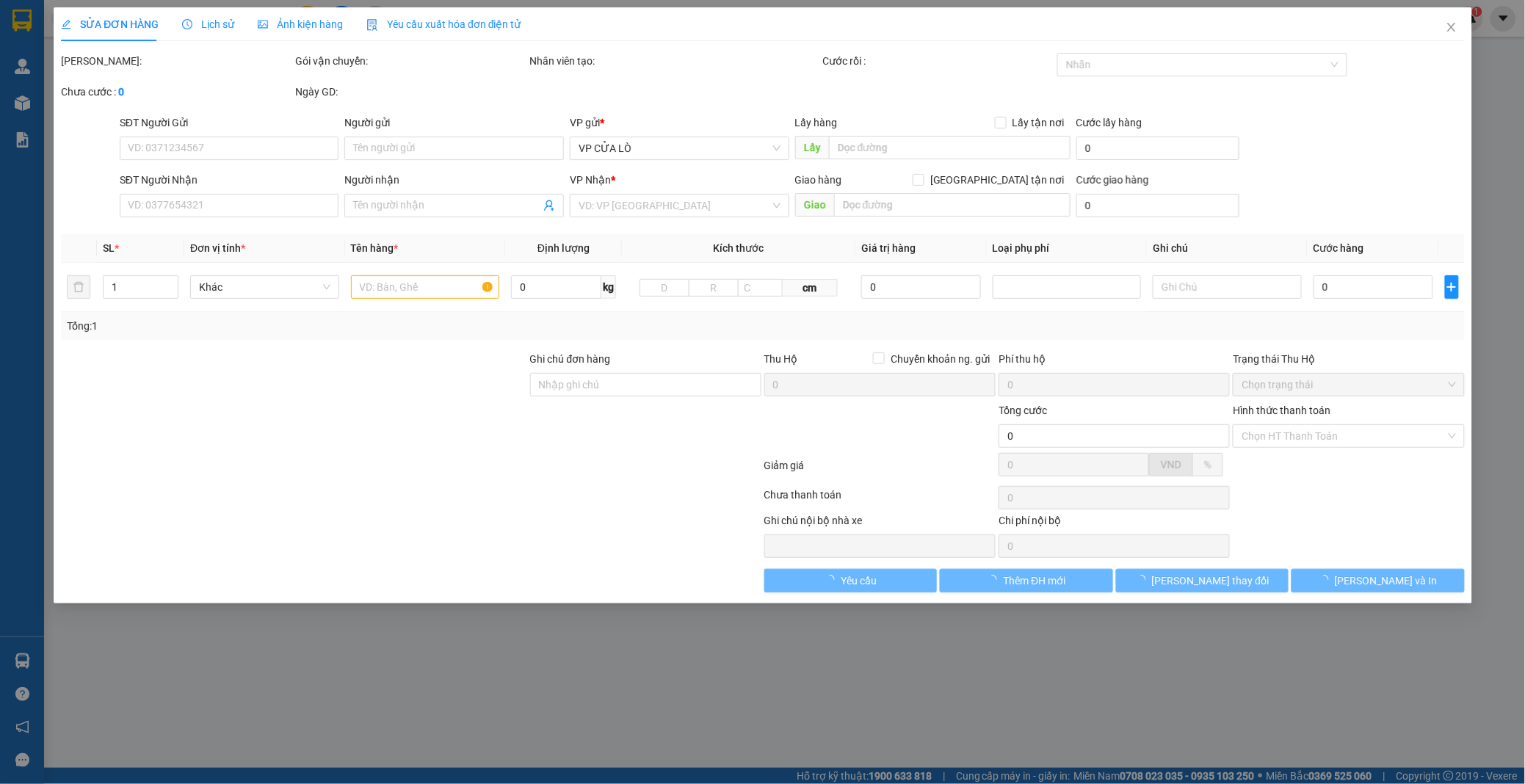
type input "20"
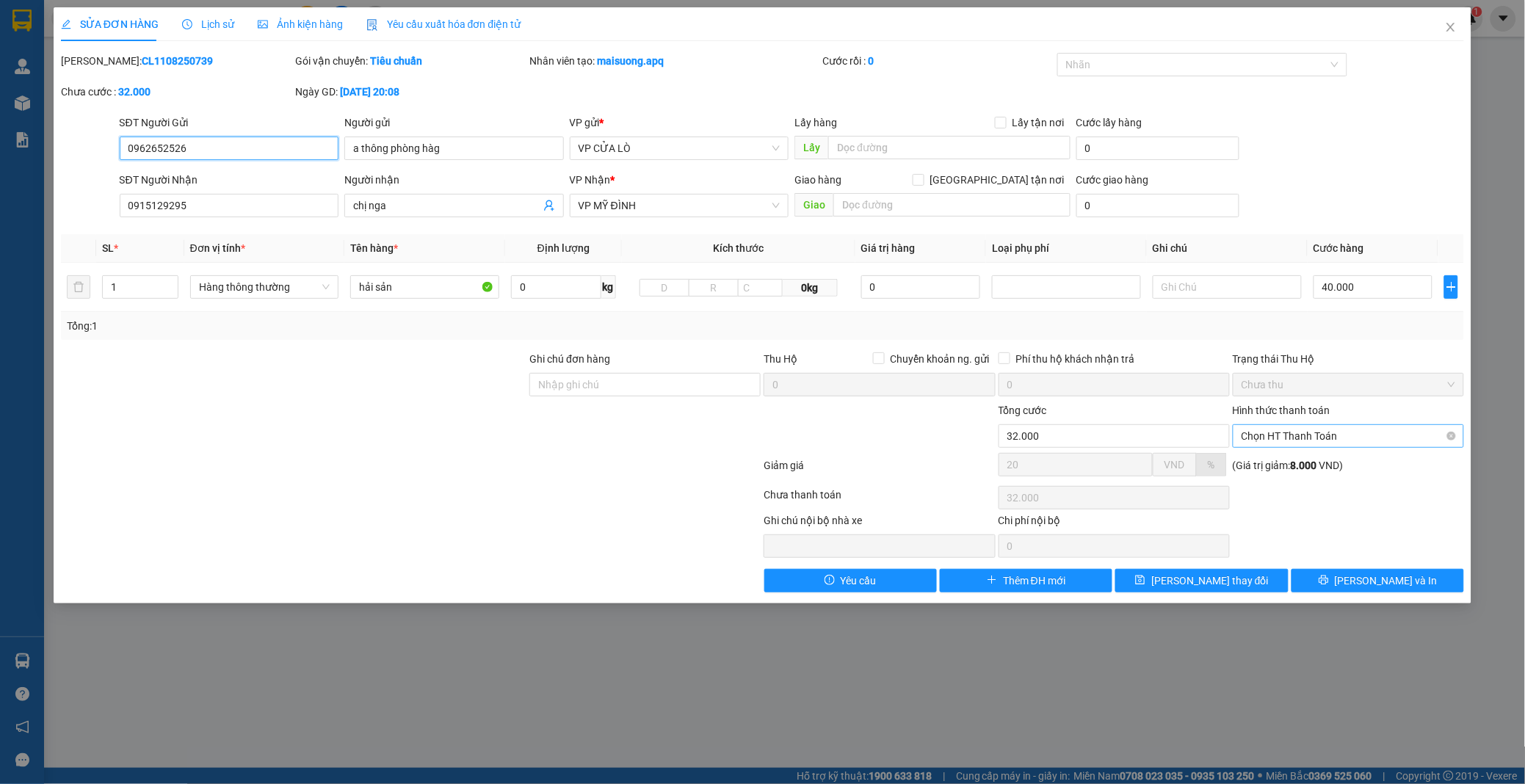
click at [1331, 436] on span "Chọn HT Thanh Toán" at bounding box center [1348, 436] width 214 height 22
click at [1313, 463] on div "Tại văn phòng" at bounding box center [1349, 464] width 214 height 16
type input "0"
click at [1362, 578] on button "[PERSON_NAME] và In" at bounding box center [1378, 580] width 173 height 23
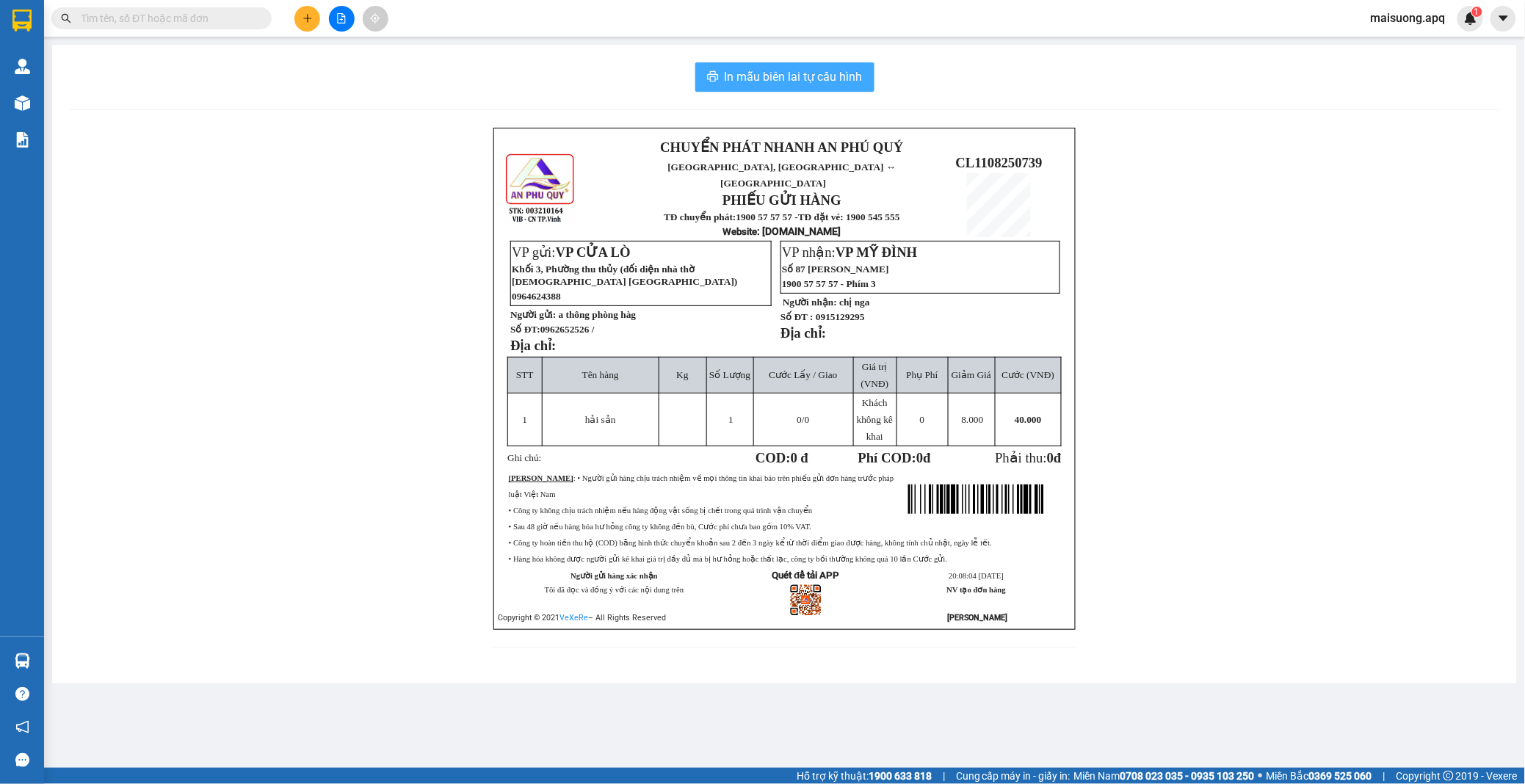
click at [783, 68] on span "In mẫu biên lai tự cấu hình" at bounding box center [794, 76] width 138 height 19
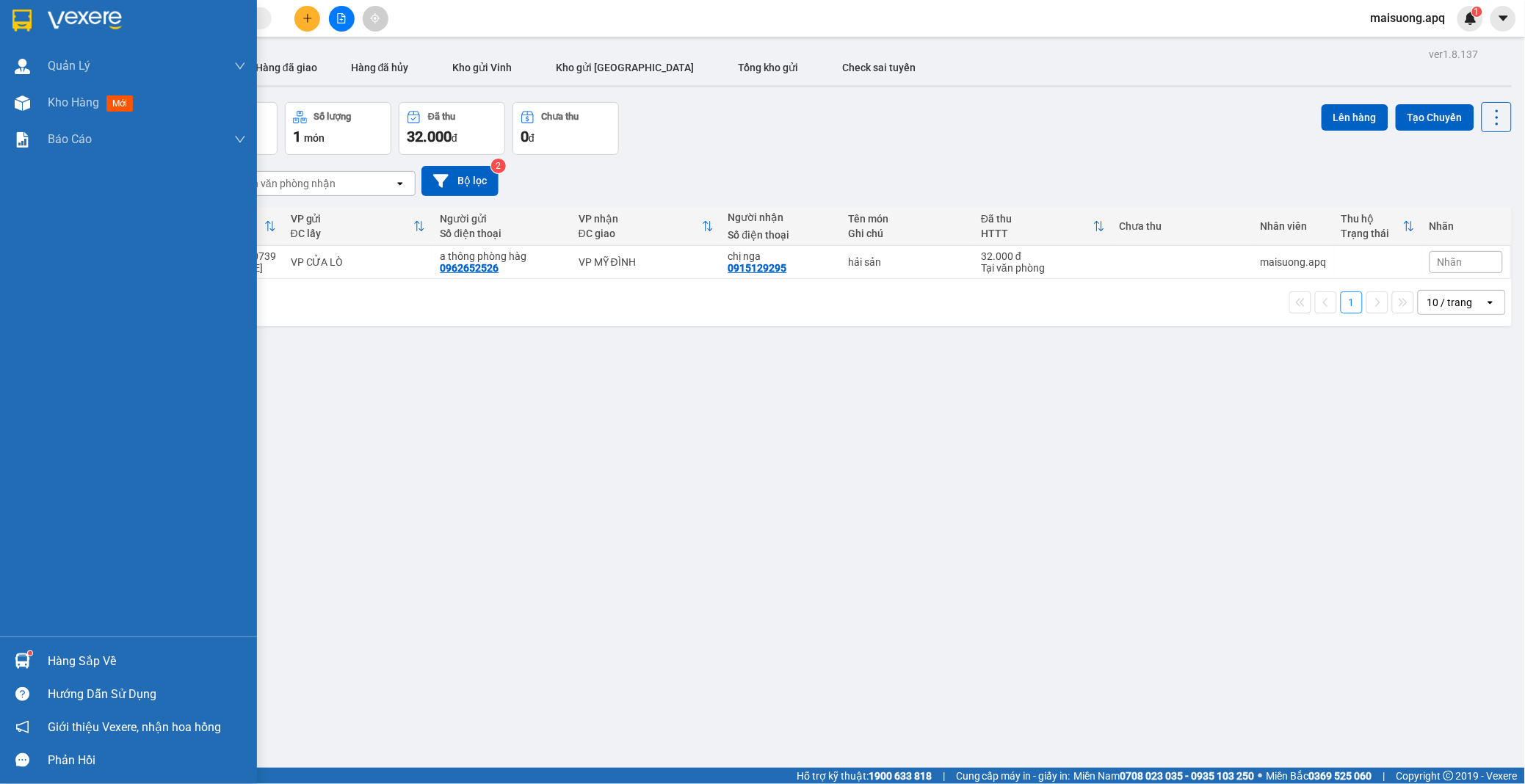
click at [99, 657] on div "Hàng sắp về" at bounding box center [146, 662] width 199 height 22
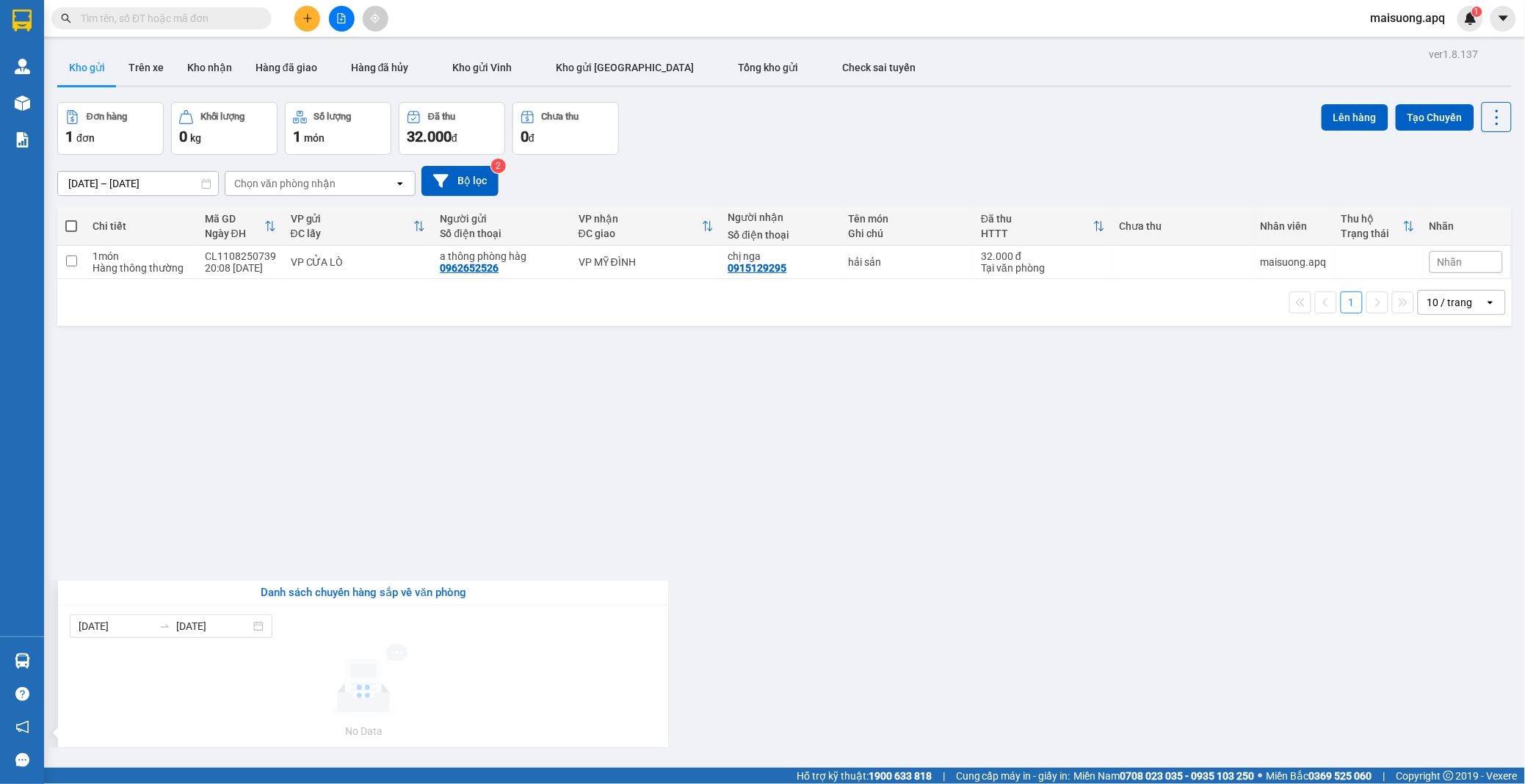
click at [806, 598] on section "Kết quả tìm kiếm ( 0 ) Bộ lọc No Data maisuong.apq 1 Quản [PERSON_NAME] lý thu …" at bounding box center [762, 392] width 1525 height 784
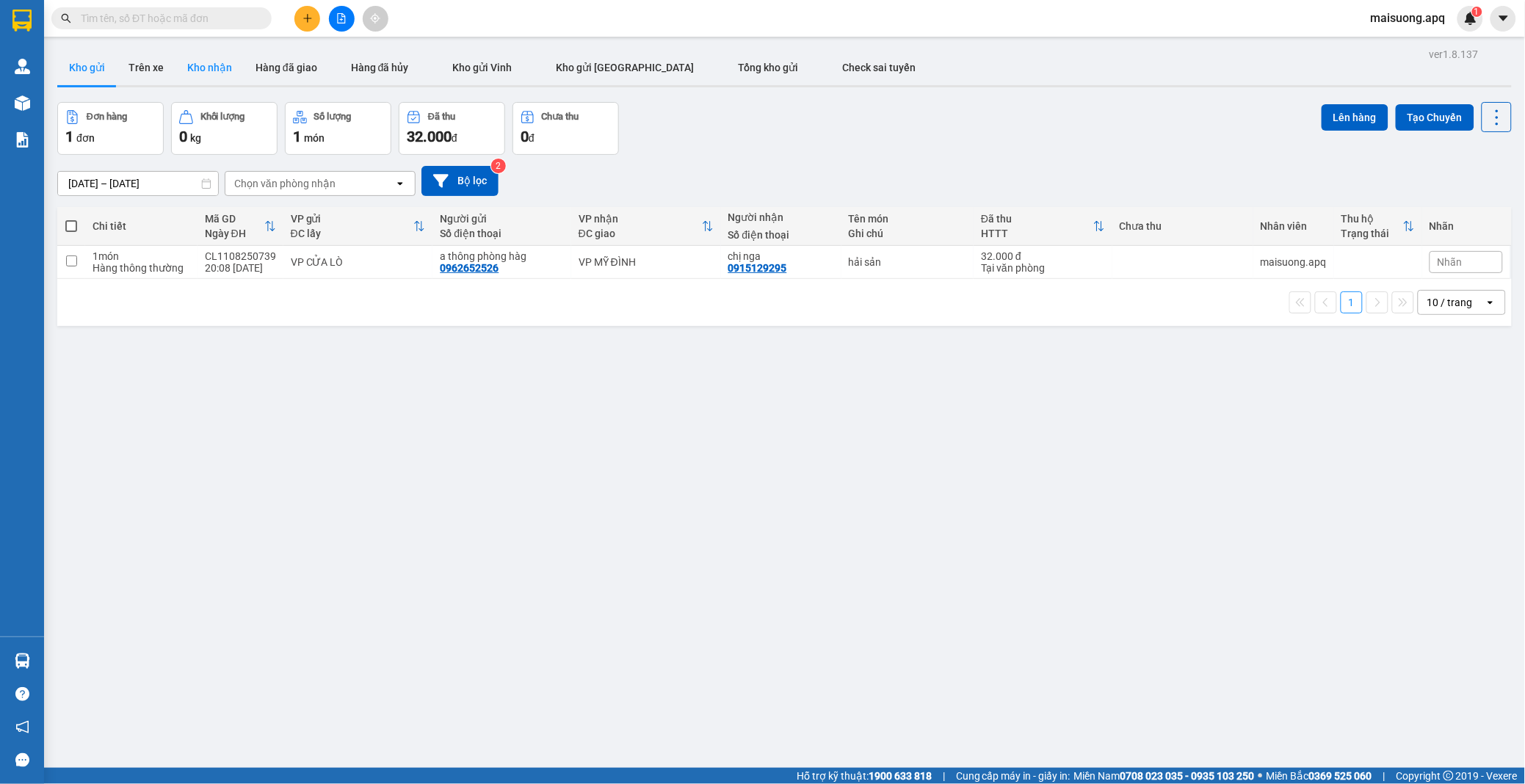
click at [212, 63] on button "Kho nhận" at bounding box center [209, 68] width 68 height 35
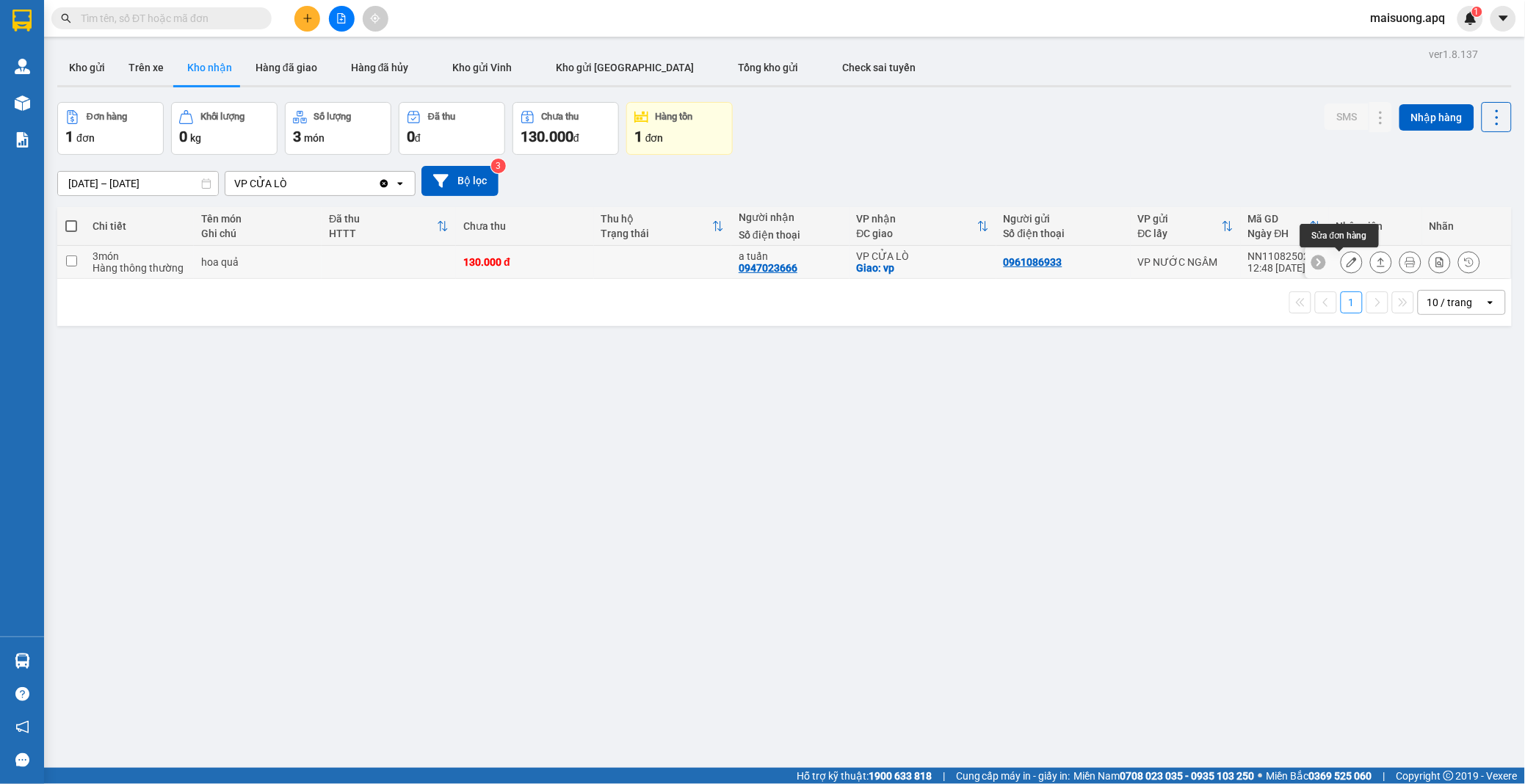
click at [1347, 260] on icon at bounding box center [1352, 262] width 10 height 10
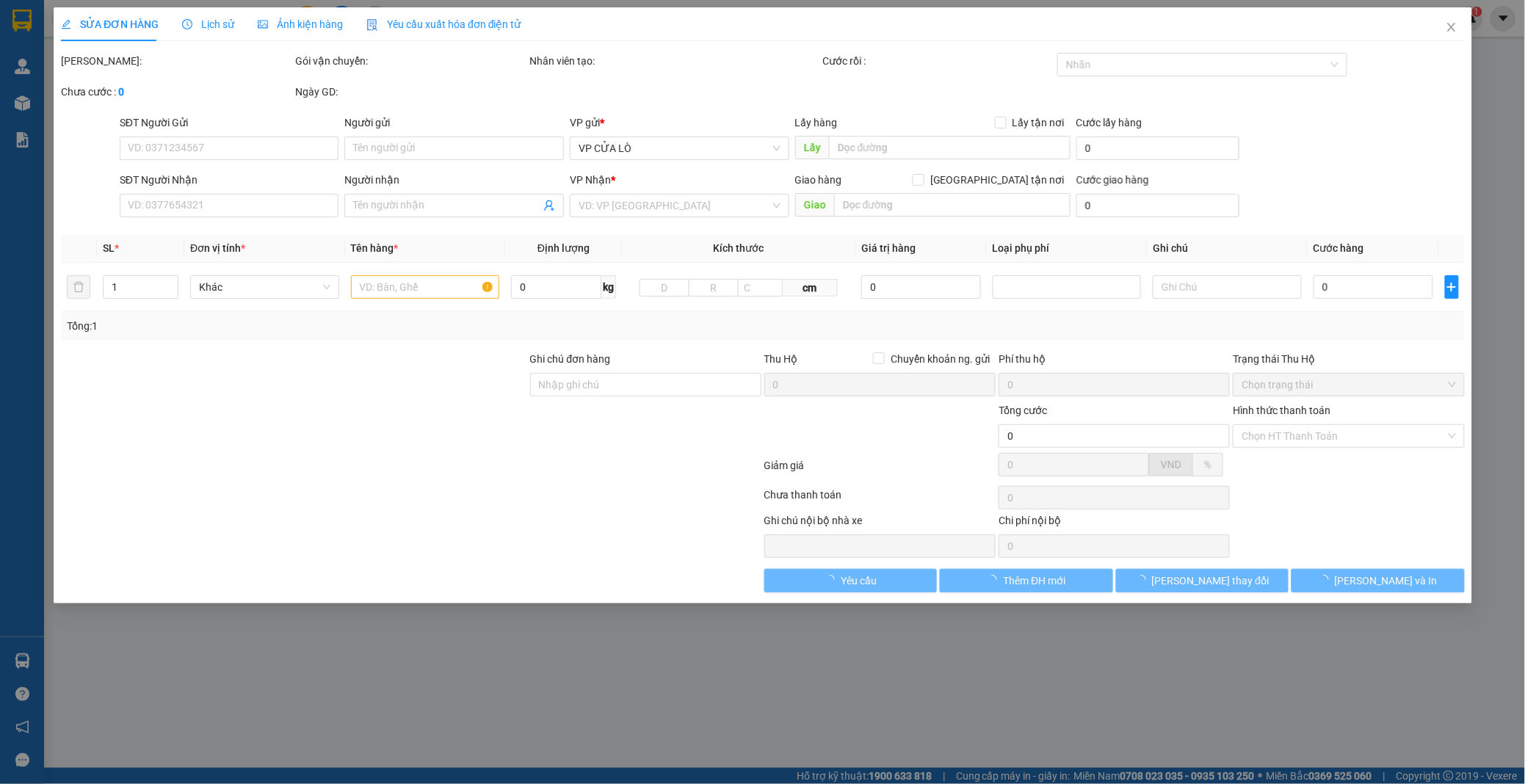
type input "0961086933"
type input "0947023666"
type input "a tuấn"
checkbox input "true"
type input "vp"
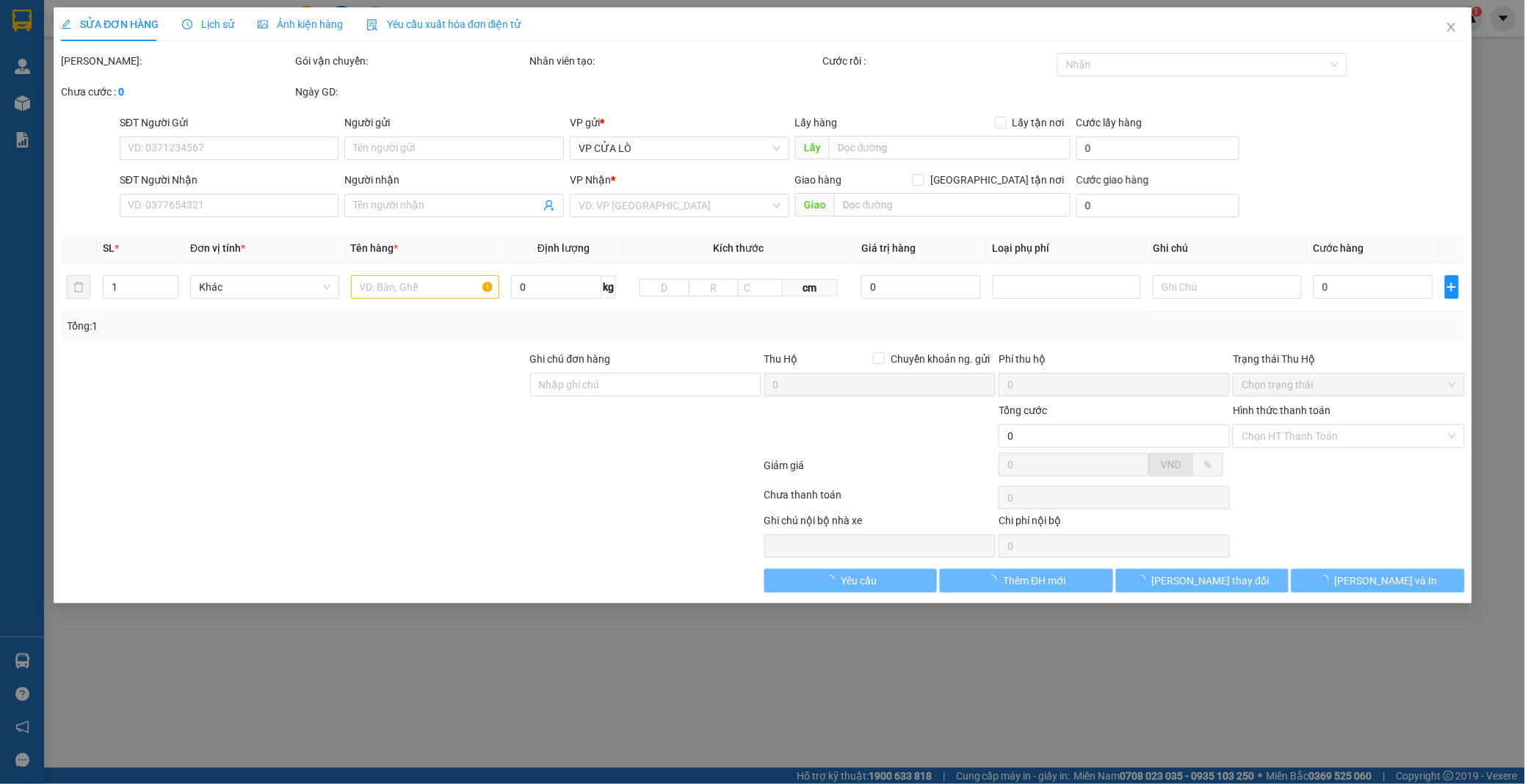
type input "130.000"
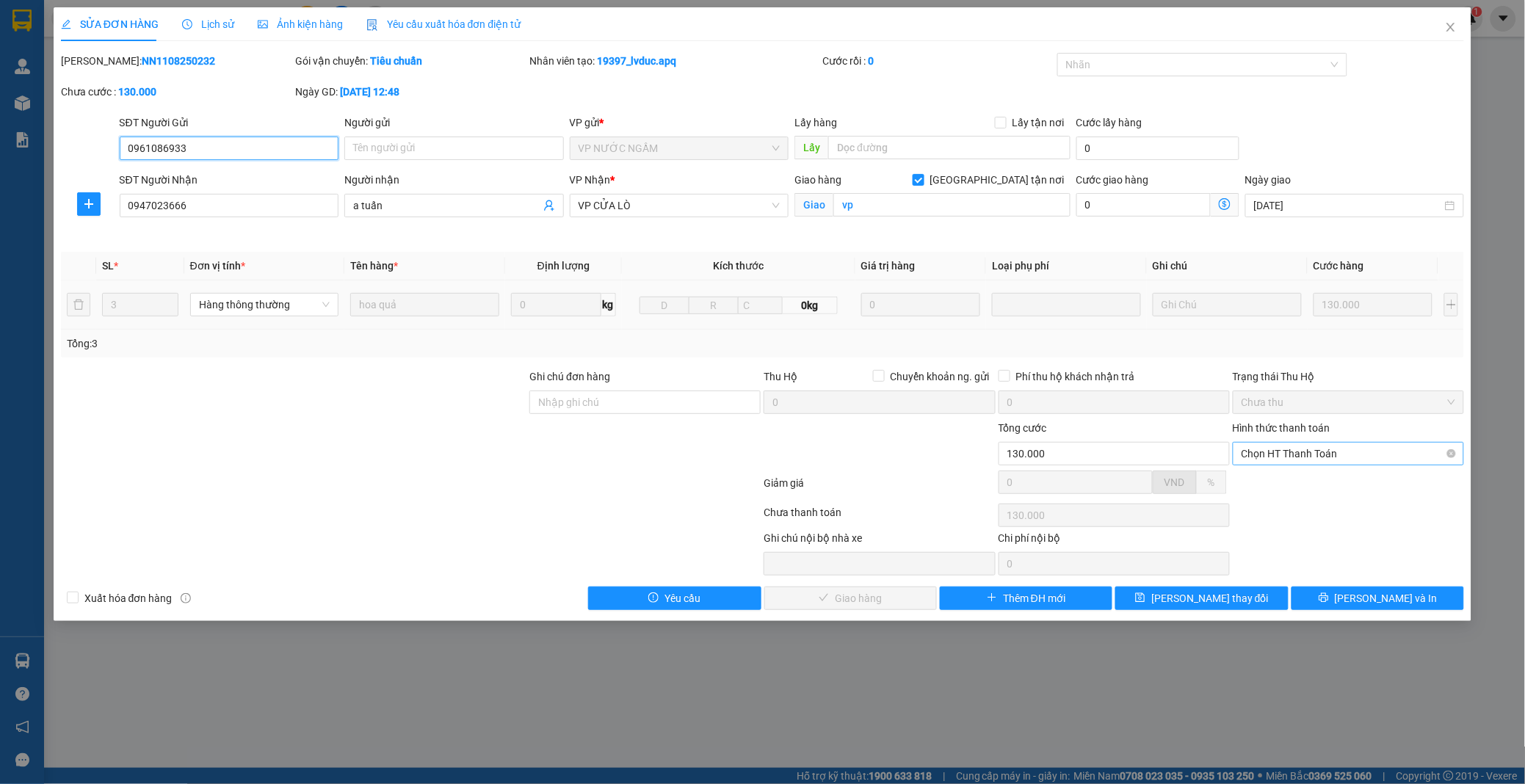
click at [1294, 453] on span "Chọn HT Thanh Toán" at bounding box center [1348, 454] width 214 height 22
click at [1283, 478] on div "Tại văn phòng" at bounding box center [1349, 482] width 214 height 16
type input "0"
click at [892, 599] on span "[PERSON_NAME] và Giao hàng" at bounding box center [863, 598] width 141 height 16
